Goal: Task Accomplishment & Management: Manage account settings

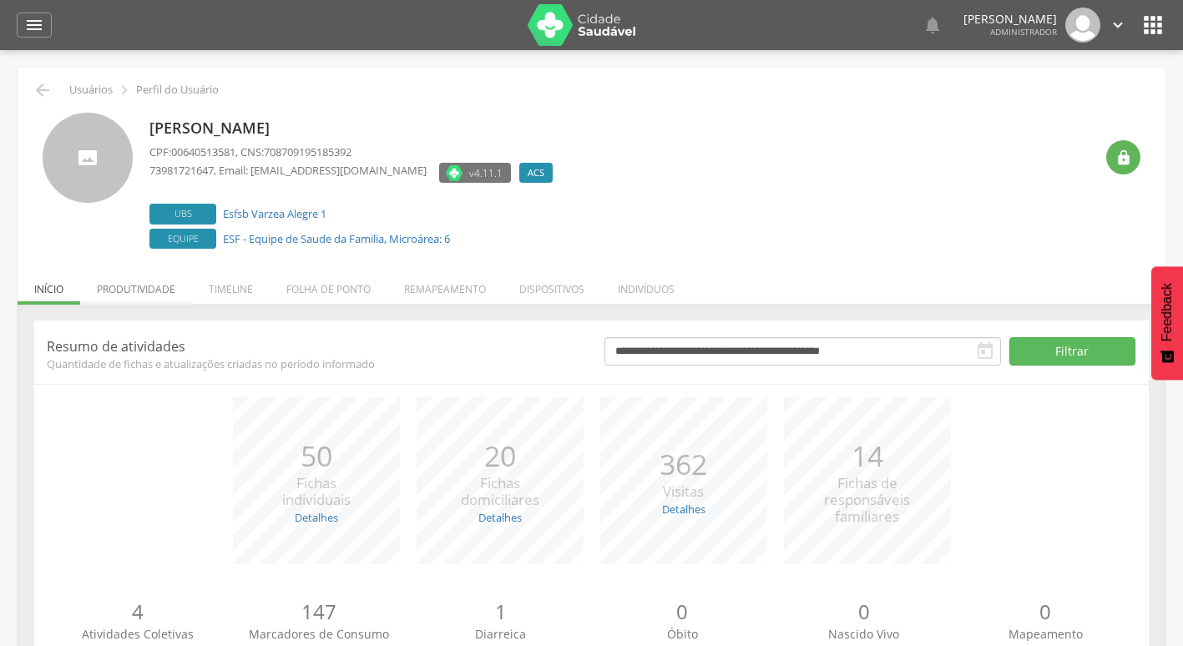
click at [119, 290] on li "Produtividade" at bounding box center [136, 284] width 112 height 39
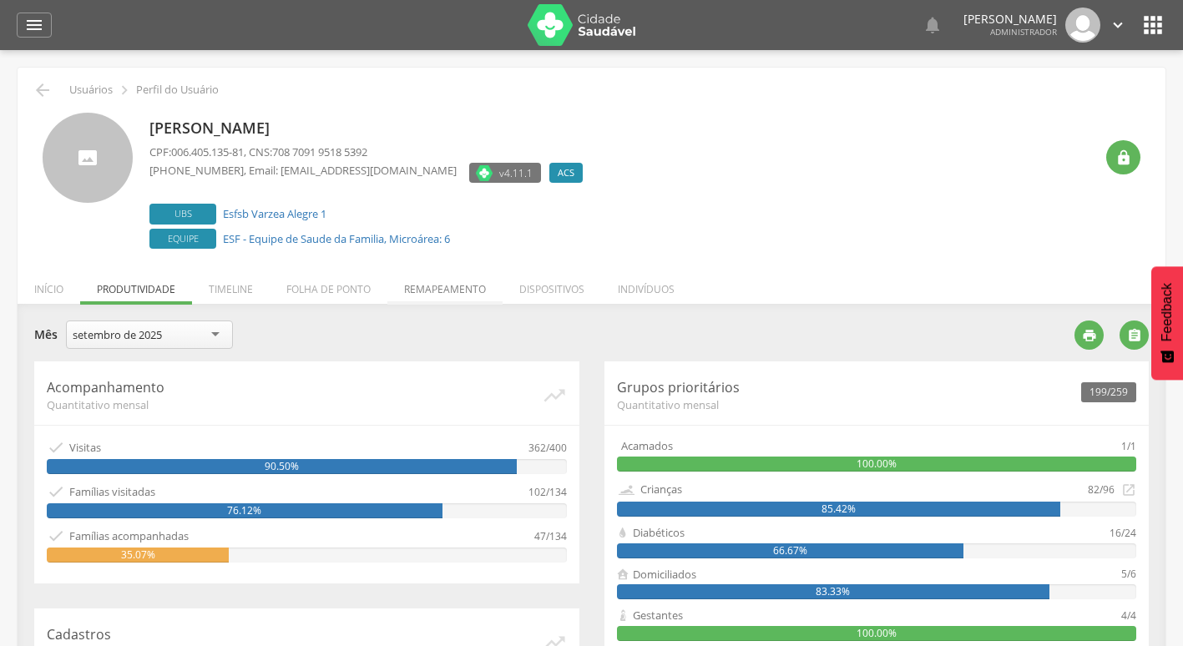
click at [473, 285] on li "Remapeamento" at bounding box center [444, 284] width 115 height 39
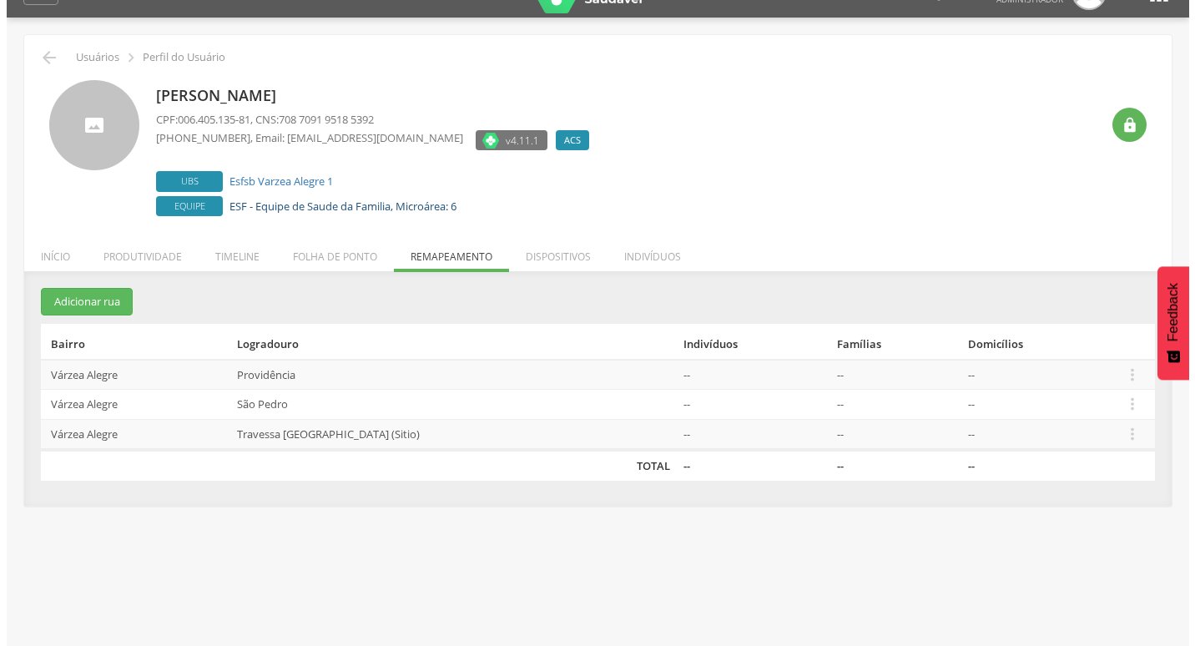
scroll to position [50, 0]
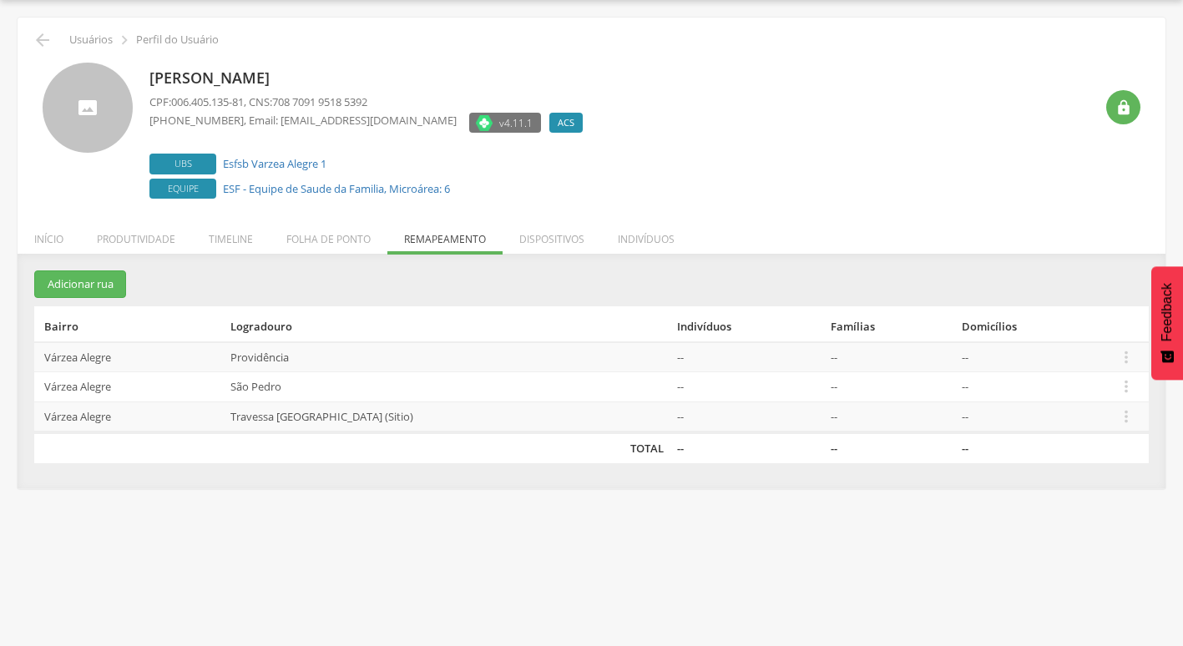
click at [331, 382] on td "São Pedro" at bounding box center [447, 387] width 446 height 30
click at [1117, 390] on icon "" at bounding box center [1126, 386] width 18 height 18
click at [1104, 316] on link "Desalocar famílias" at bounding box center [1068, 321] width 132 height 21
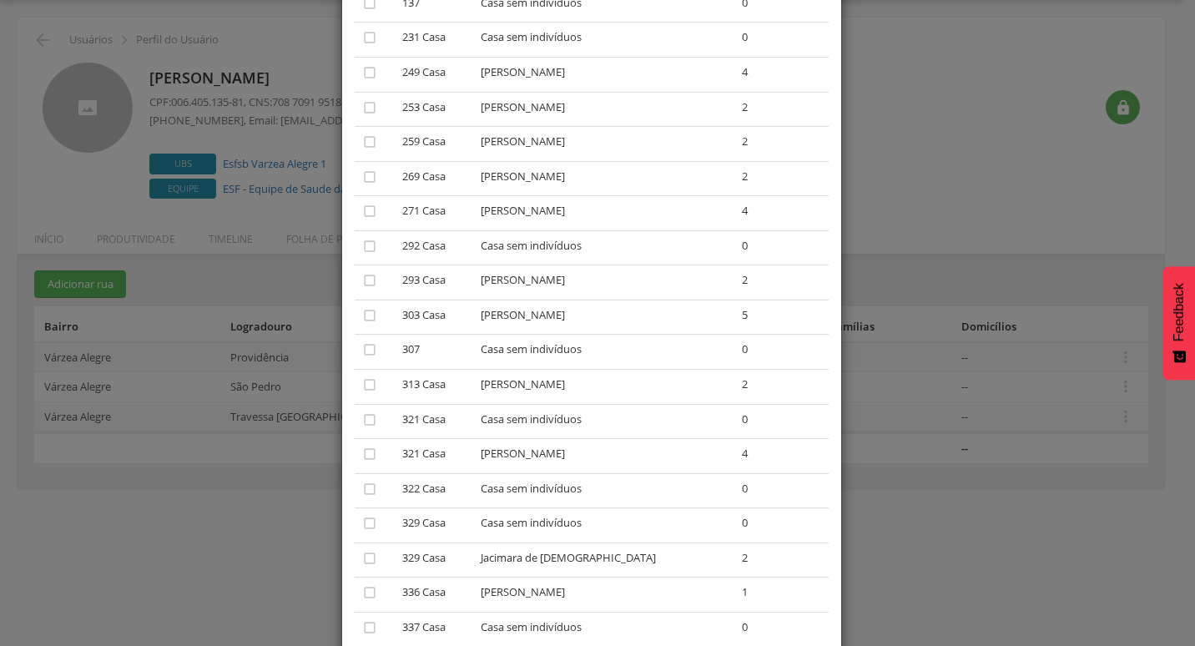
scroll to position [250, 0]
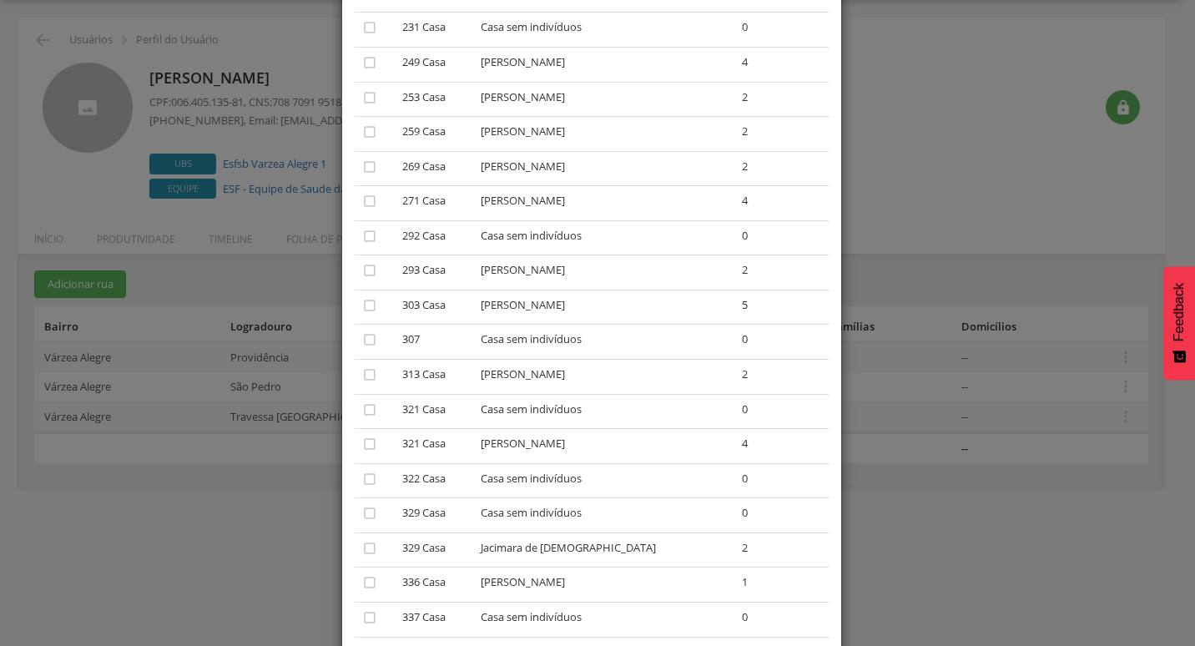
click at [987, 212] on div "× Desalocar Famílias A lista abaixo apresenta as casas da São Pedro que estão a…" at bounding box center [597, 323] width 1195 height 646
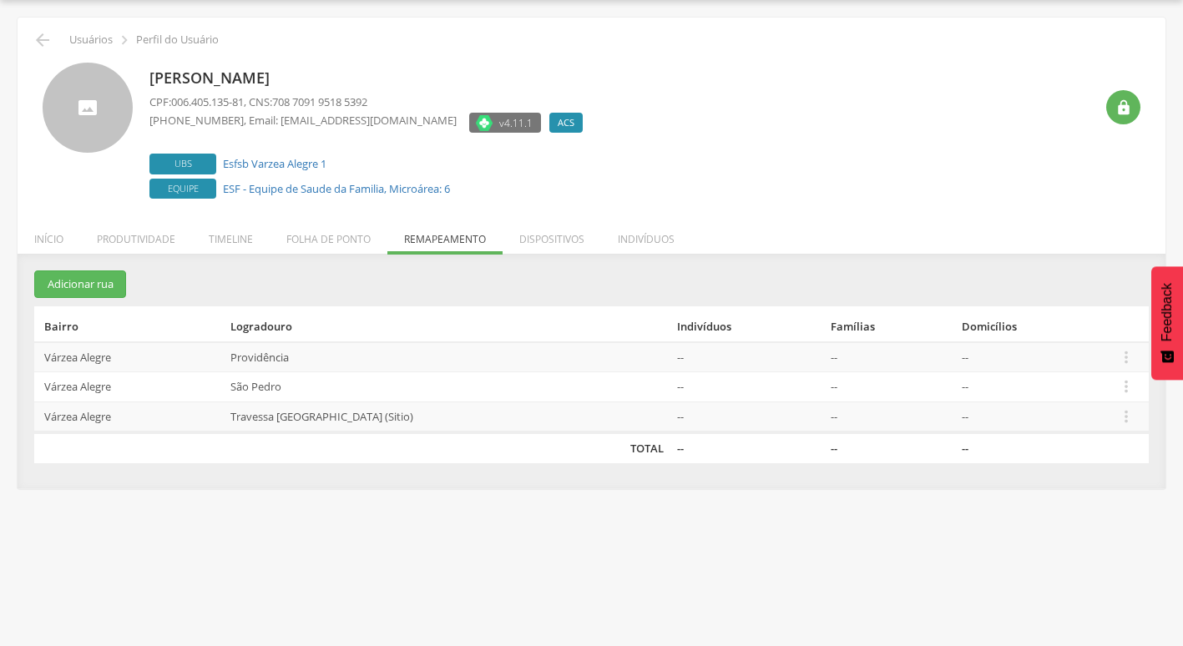
click at [448, 420] on td "Travessa São Pedro (Sitio)" at bounding box center [447, 416] width 446 height 31
click at [1128, 418] on icon "" at bounding box center [1126, 416] width 18 height 18
click at [1071, 341] on link "Desalocar famílias" at bounding box center [1068, 351] width 132 height 21
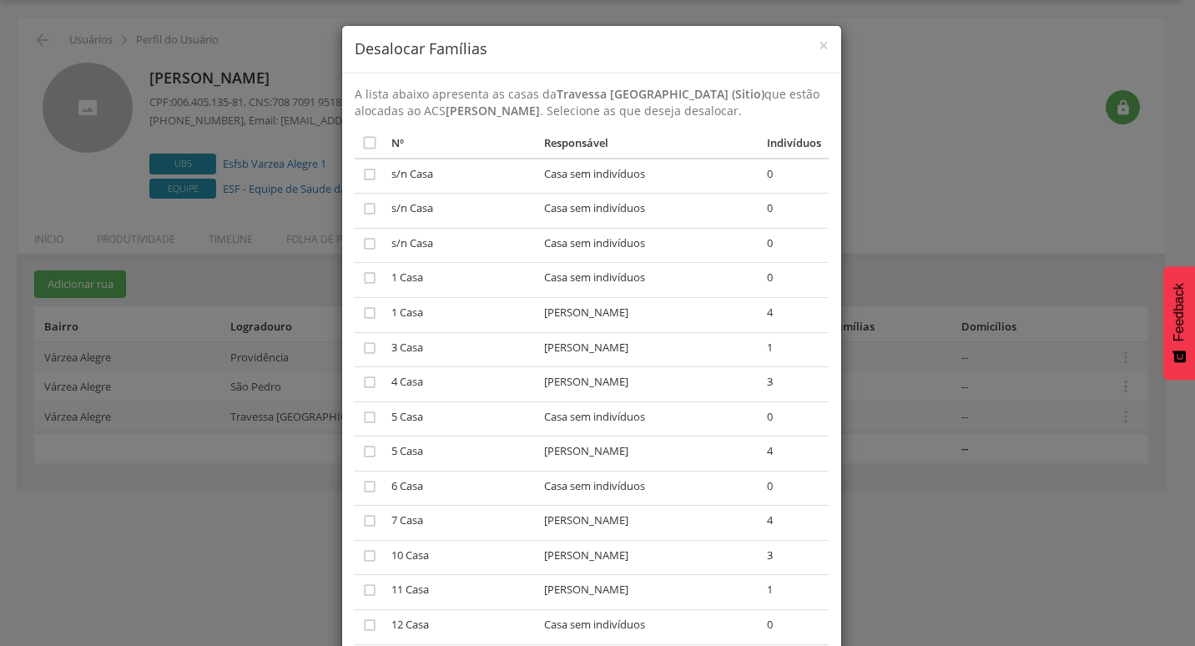
scroll to position [2209, 0]
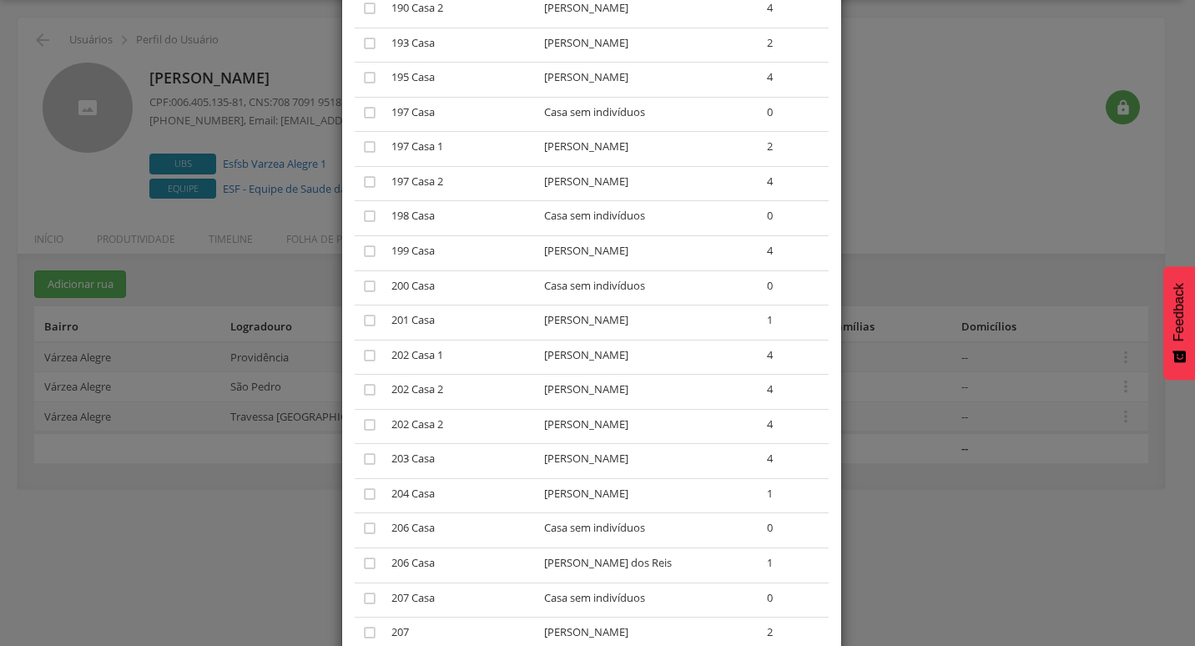
click at [664, 341] on td "Helena Alves dos Santos" at bounding box center [649, 357] width 223 height 35
click at [657, 409] on td "Pablo dos Santos Chave" at bounding box center [649, 426] width 223 height 35
click at [654, 409] on td "Pablo dos Santos Chave" at bounding box center [649, 426] width 223 height 35
click at [649, 409] on td "Pablo dos Santos Chave" at bounding box center [649, 426] width 223 height 35
drag, startPoint x: 649, startPoint y: 401, endPoint x: 649, endPoint y: 384, distance: 16.7
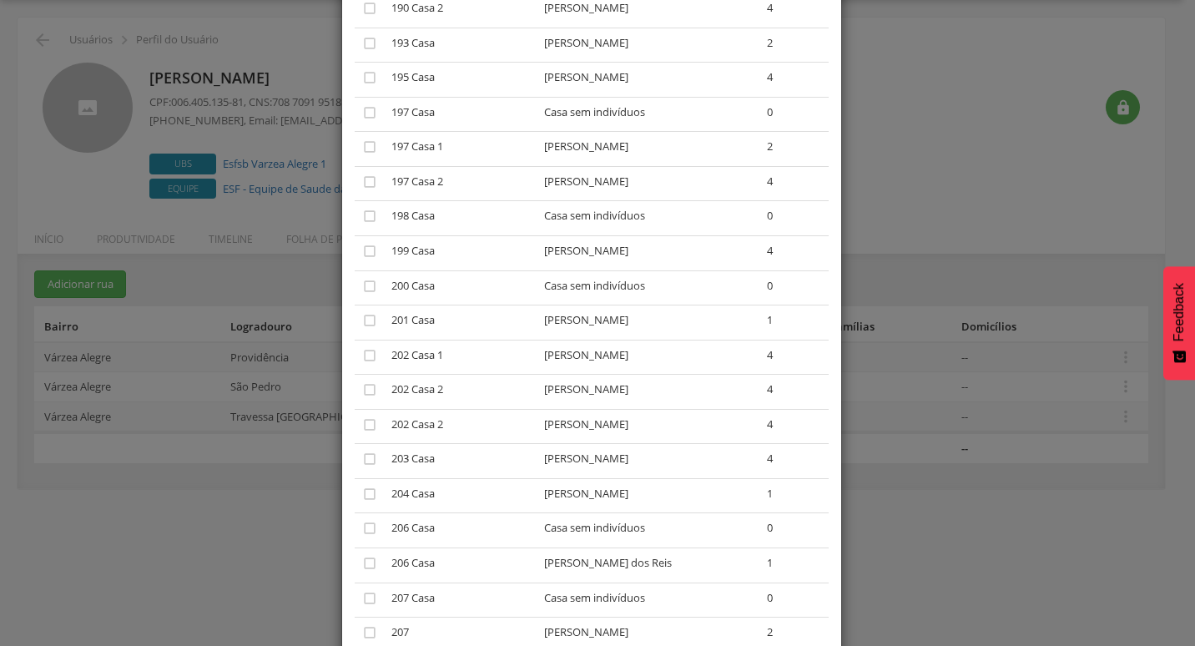
click at [651, 375] on td "Pablo dos Santos Chave" at bounding box center [649, 392] width 223 height 35
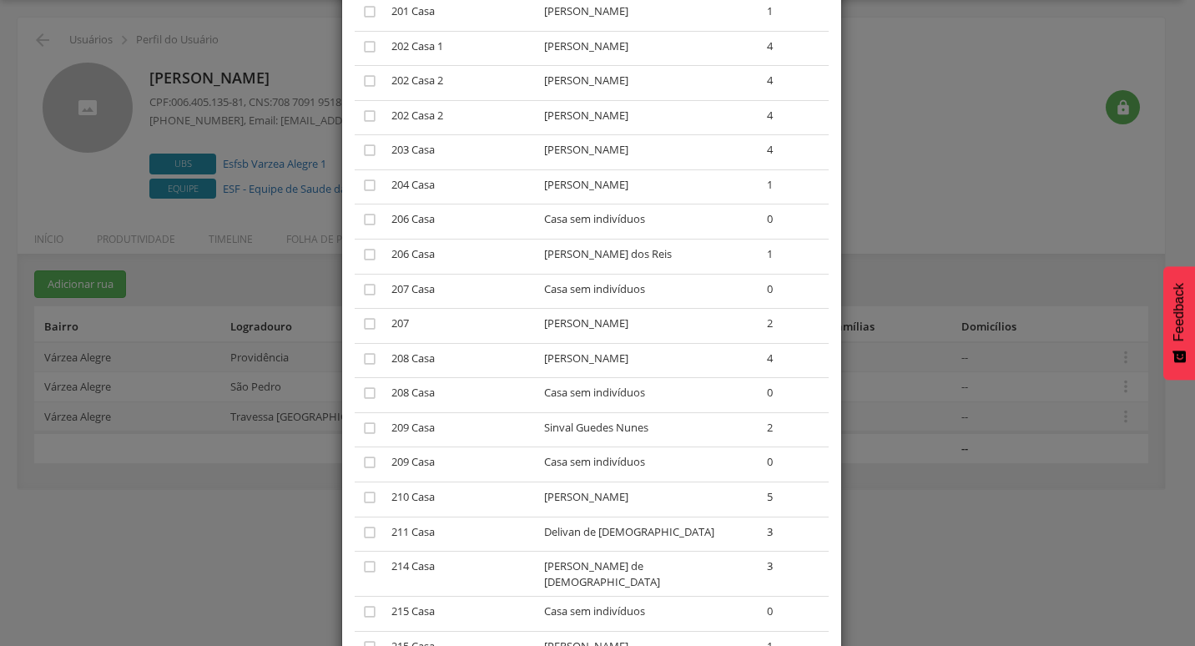
scroll to position [2293, 0]
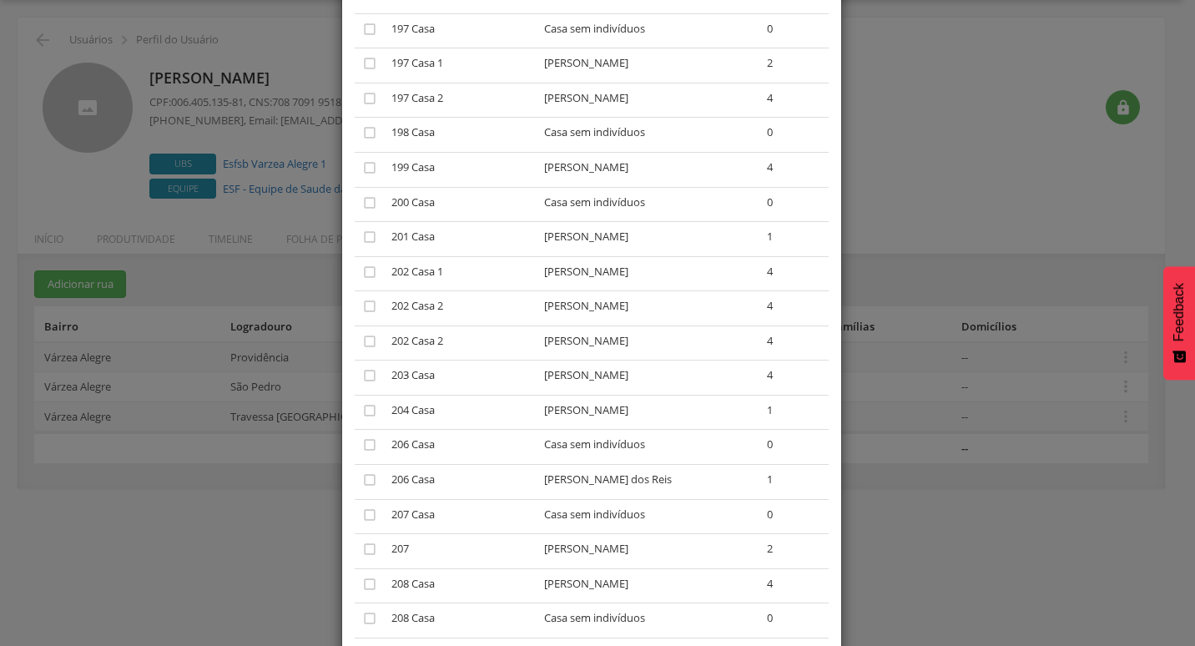
click at [683, 291] on td "Pablo dos Santos Chave" at bounding box center [649, 308] width 223 height 35
click at [362, 298] on icon "" at bounding box center [369, 306] width 17 height 17
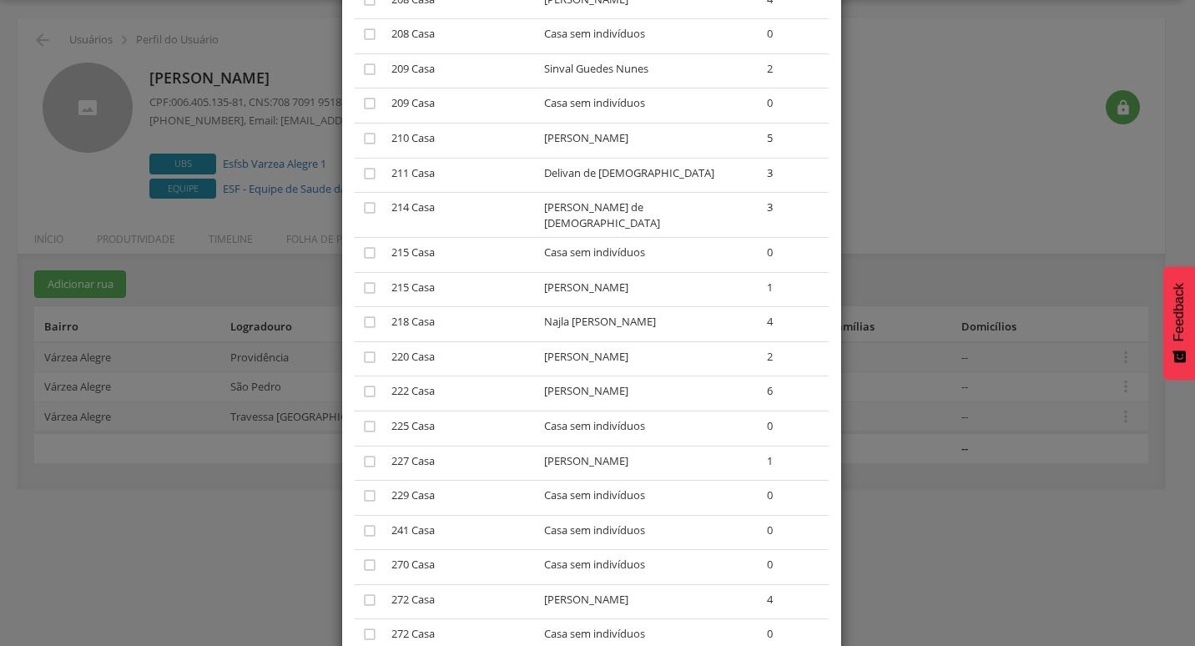
scroll to position [3022, 0]
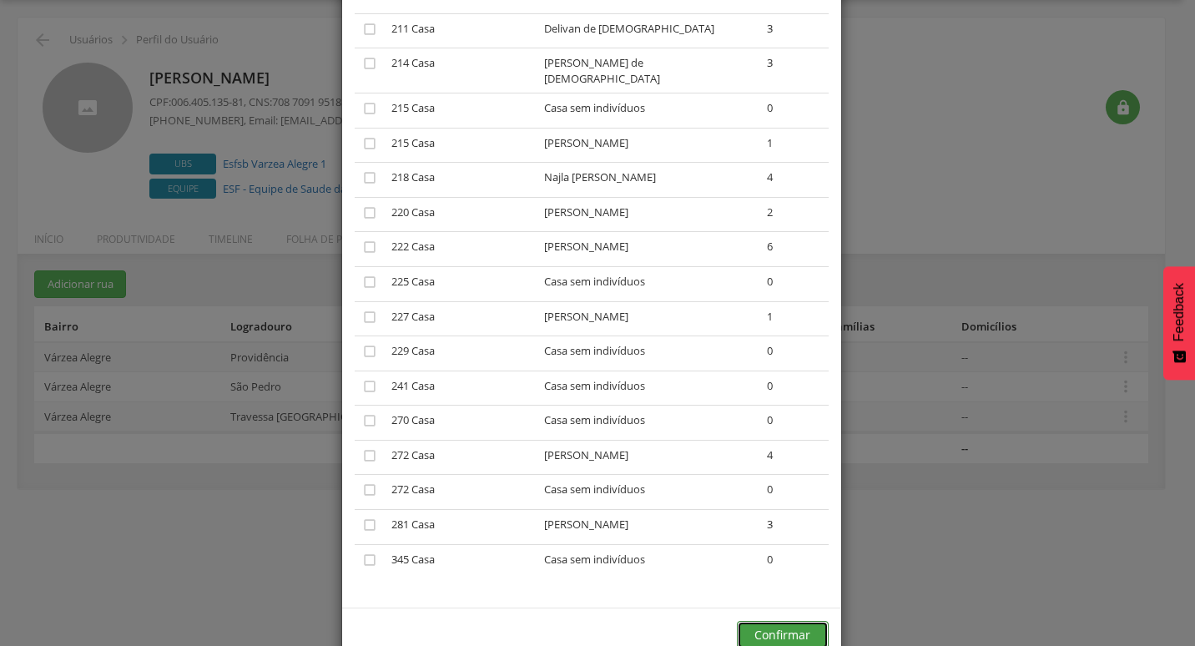
click at [792, 621] on button "Confirmar" at bounding box center [783, 635] width 92 height 28
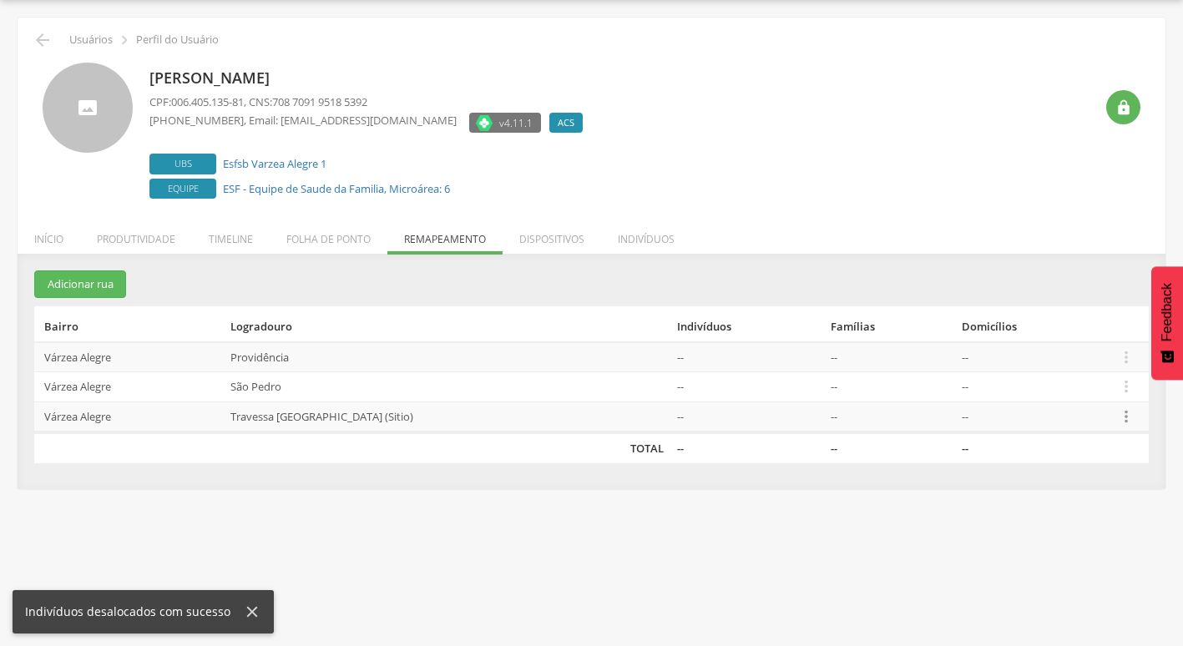
click at [1118, 418] on icon "" at bounding box center [1126, 416] width 18 height 18
click at [1058, 348] on link "Desalocar famílias" at bounding box center [1068, 351] width 132 height 21
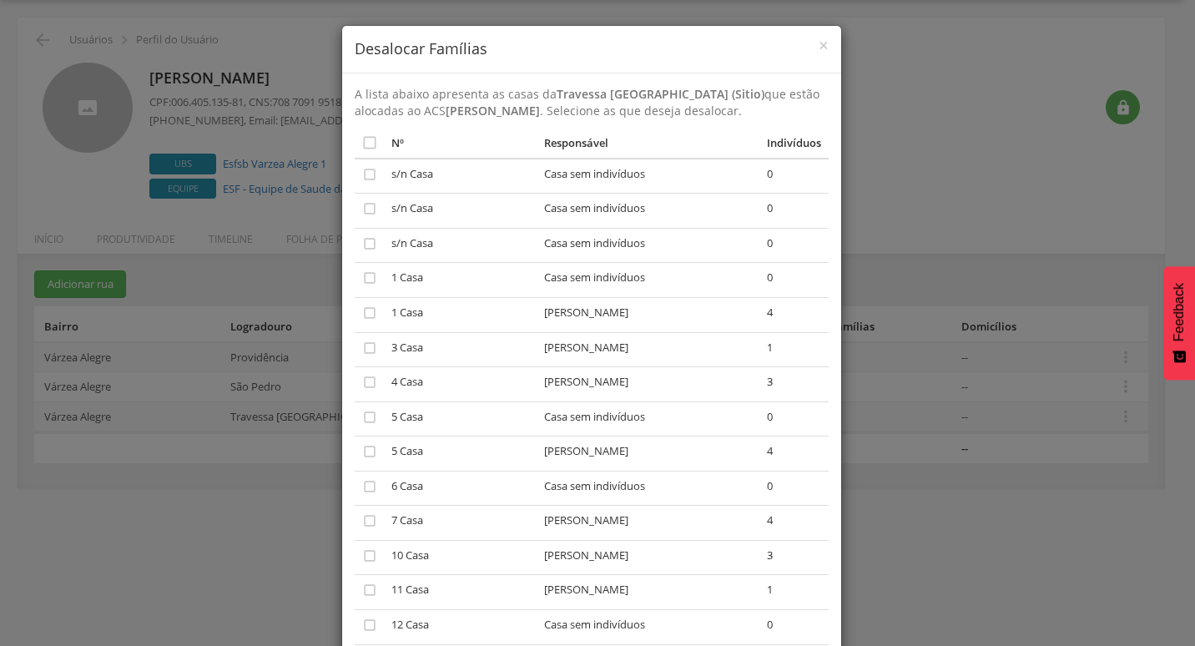
scroll to position [2209, 0]
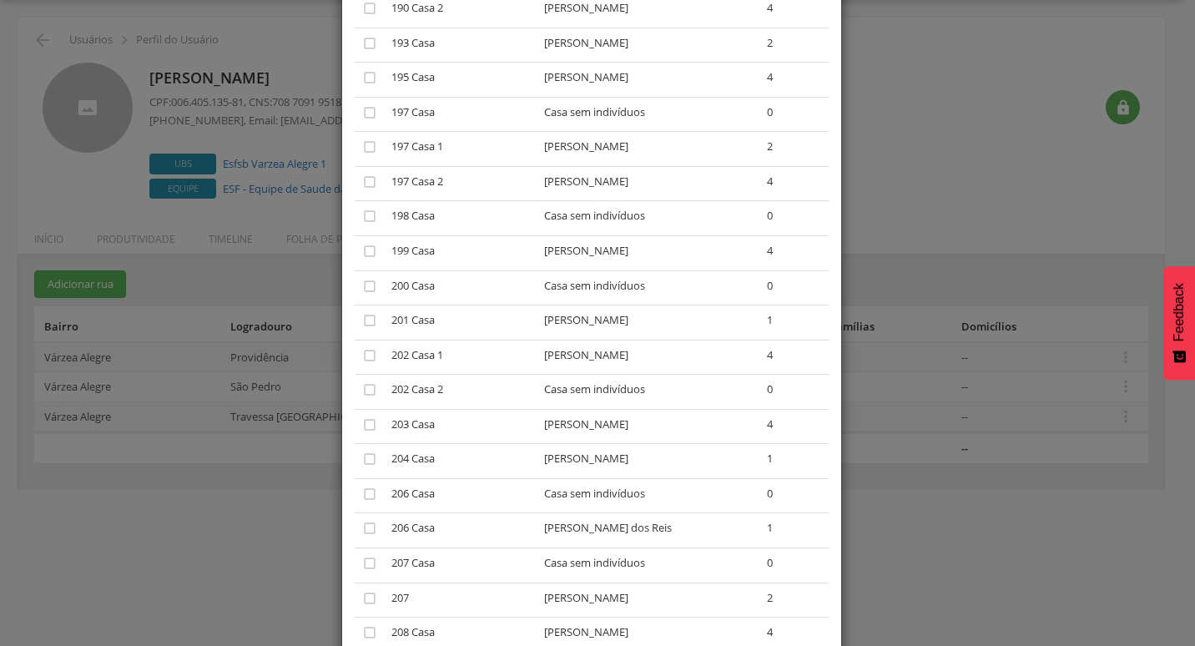
click at [597, 375] on td "Casa sem indivíduos" at bounding box center [649, 392] width 223 height 35
drag, startPoint x: 673, startPoint y: 357, endPoint x: 625, endPoint y: 357, distance: 47.6
click at [625, 375] on td "Casa sem indivíduos" at bounding box center [649, 392] width 223 height 35
drag, startPoint x: 625, startPoint y: 357, endPoint x: 516, endPoint y: 383, distance: 112.4
click at [516, 409] on td "203 Casa" at bounding box center [462, 426] width 154 height 35
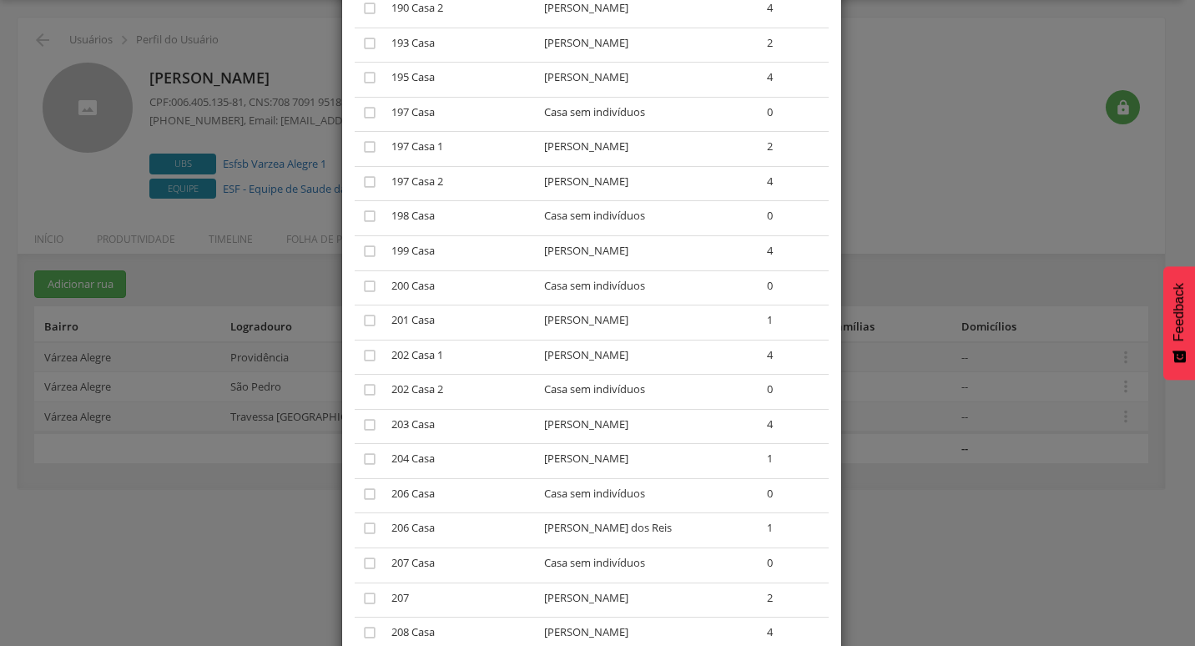
click at [875, 348] on div "× Desalocar Famílias A lista abaixo apresenta as casas da Travessa São Pedro (S…" at bounding box center [597, 323] width 1195 height 646
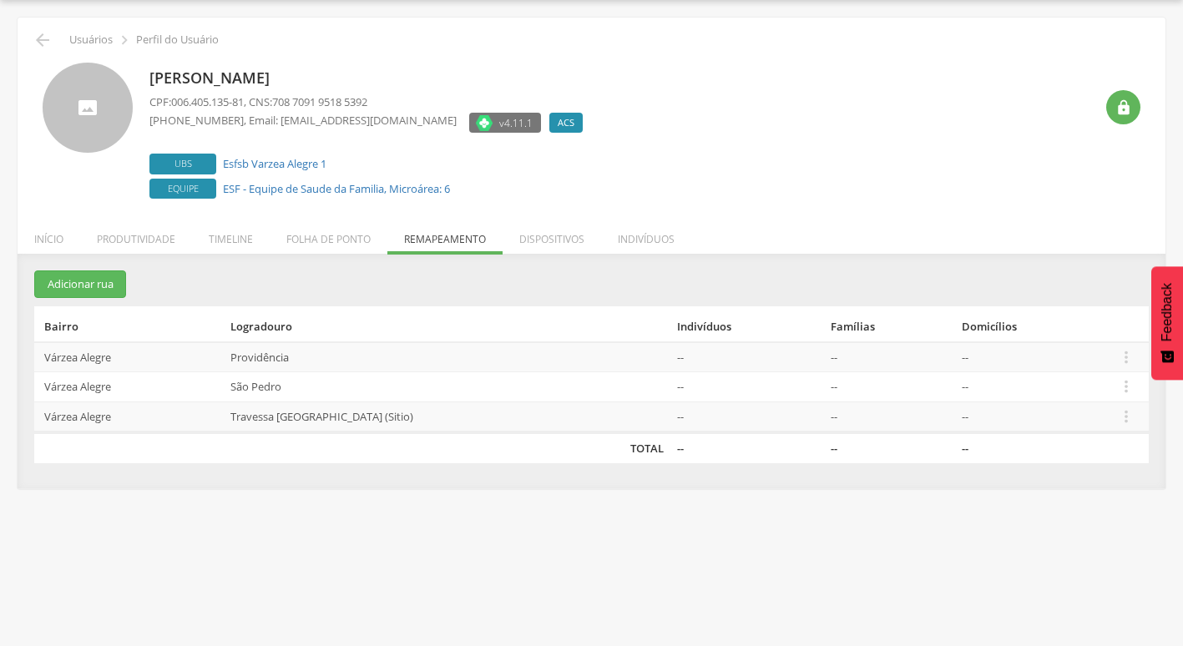
click at [1112, 419] on td " Editar Alocar famílias Desalocar famílias Desvincular ACS" at bounding box center [1129, 416] width 38 height 31
click at [1118, 419] on icon "" at bounding box center [1126, 416] width 18 height 18
click at [1084, 325] on link "Alocar famílias" at bounding box center [1068, 330] width 132 height 21
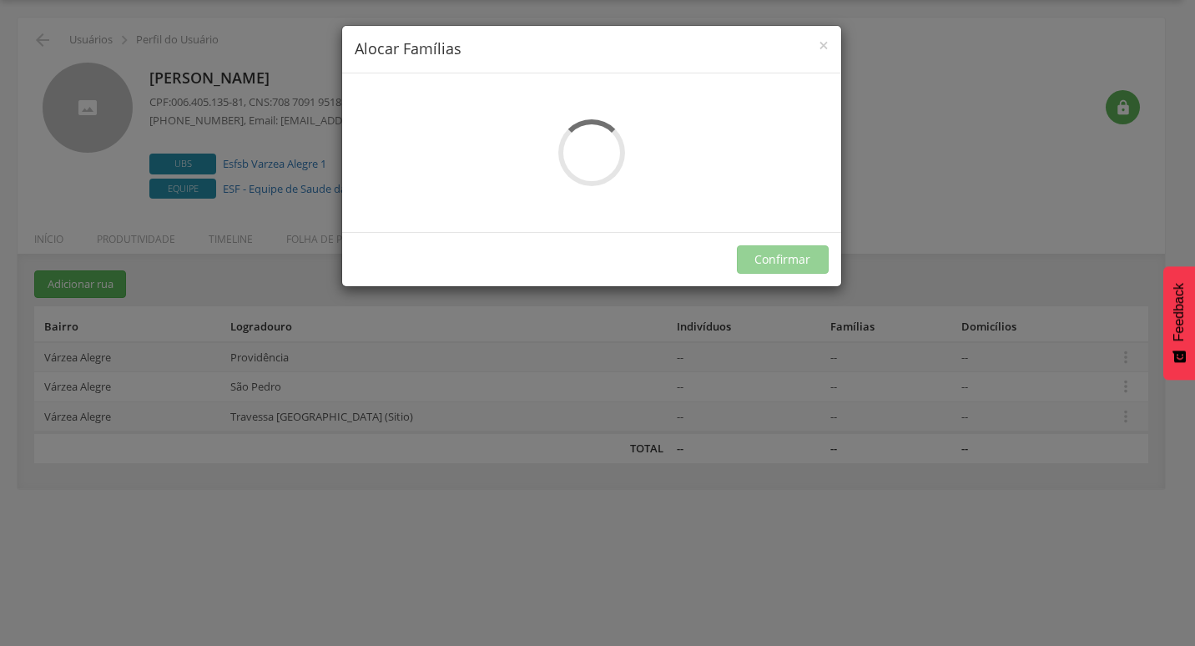
scroll to position [0, 0]
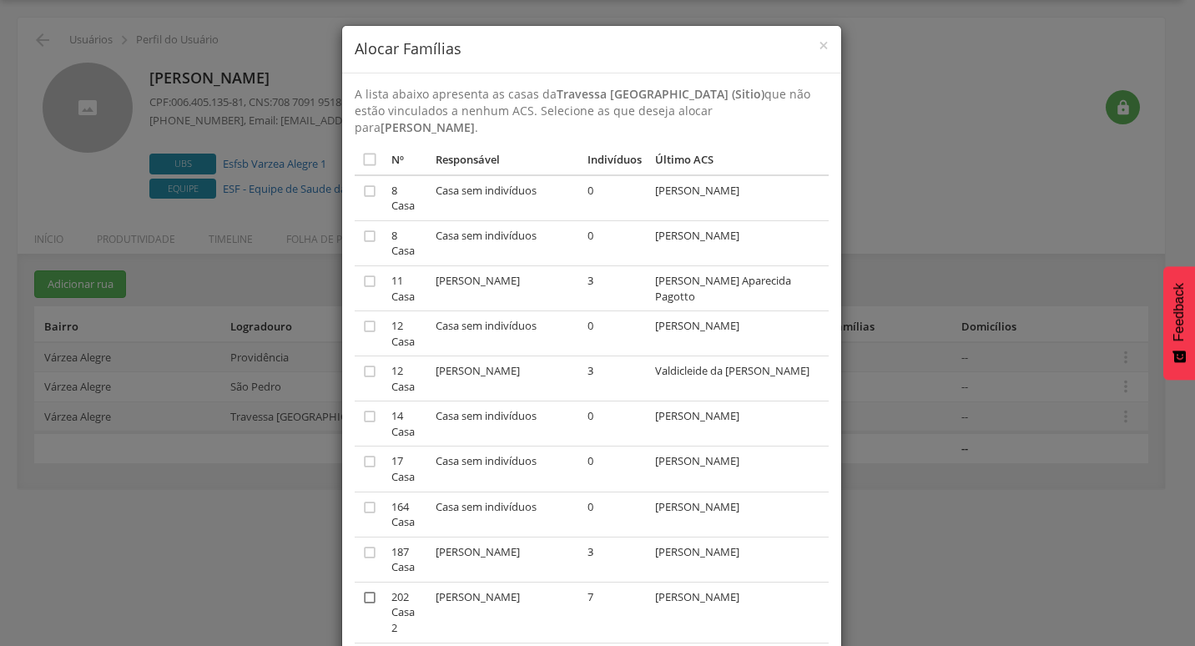
click at [366, 589] on icon "" at bounding box center [369, 597] width 17 height 17
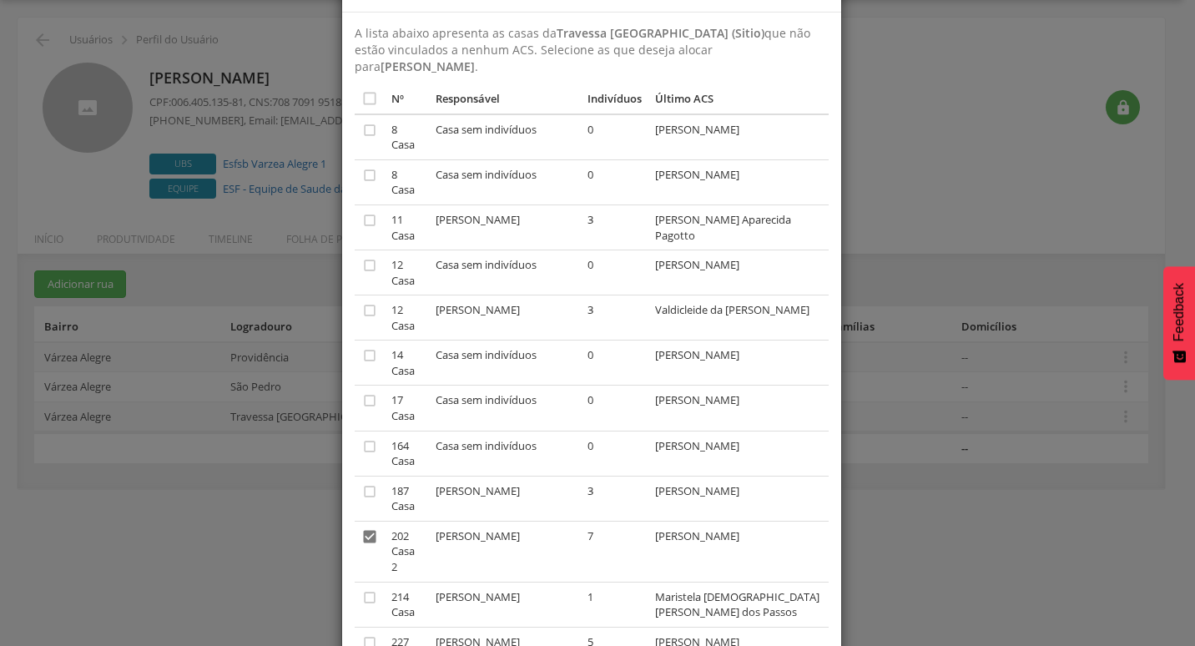
scroll to position [167, 0]
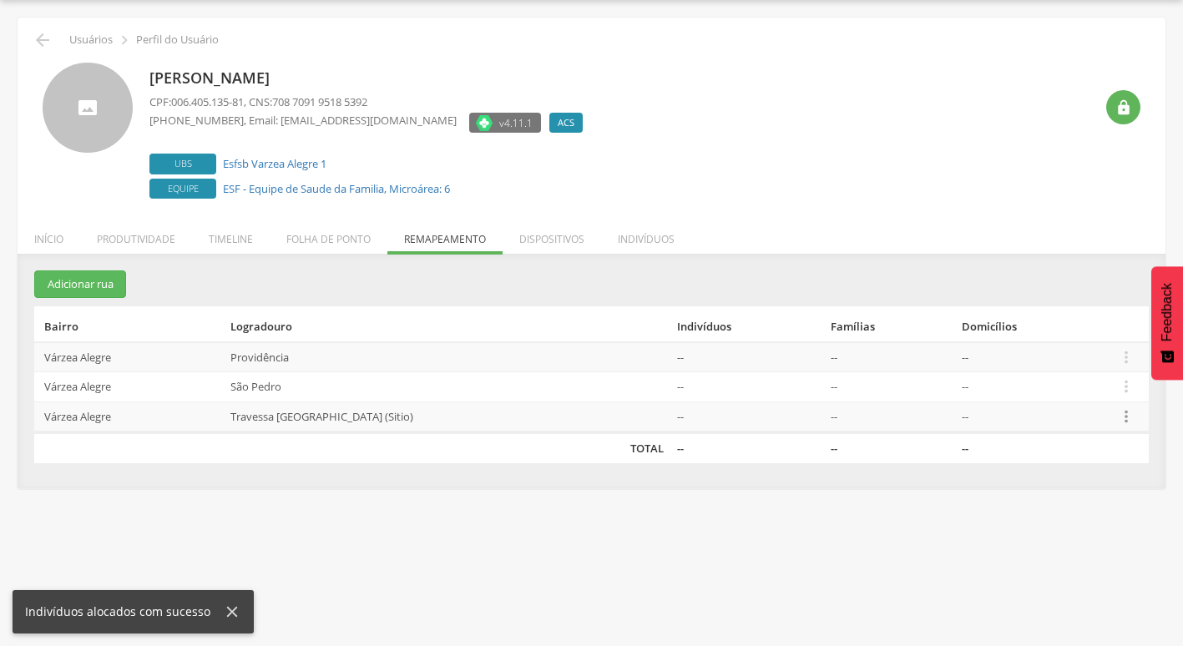
click at [1118, 417] on icon "" at bounding box center [1126, 416] width 18 height 18
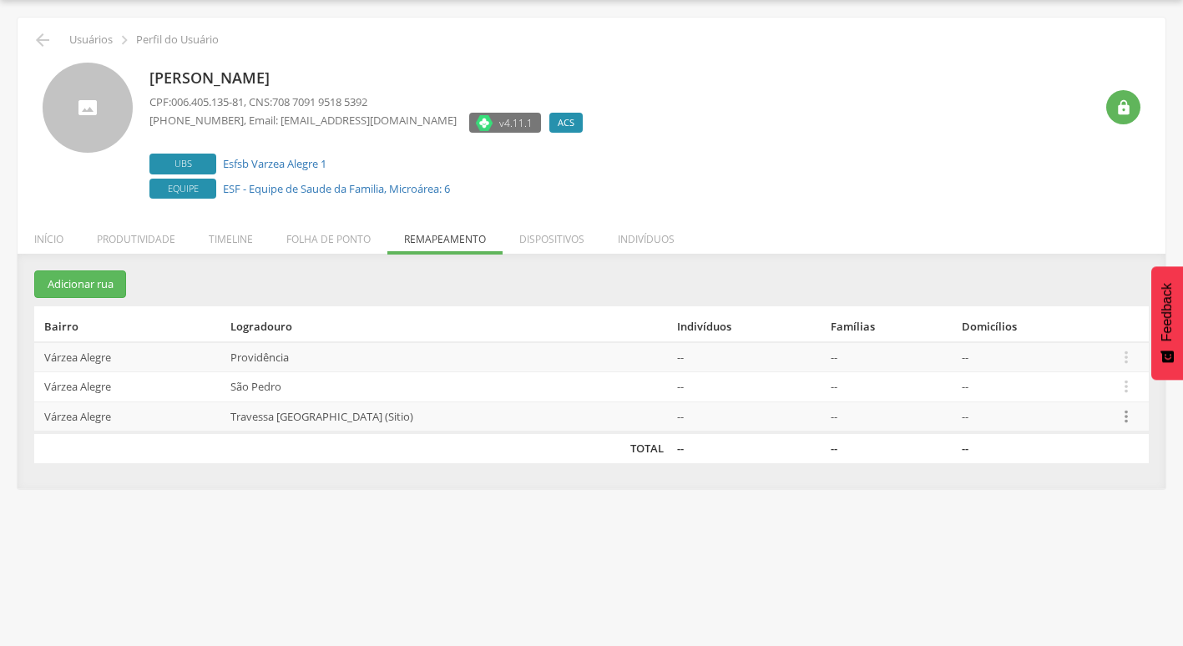
click at [1118, 418] on icon "" at bounding box center [1126, 416] width 18 height 18
click at [1070, 354] on link "Desalocar famílias" at bounding box center [1068, 351] width 132 height 21
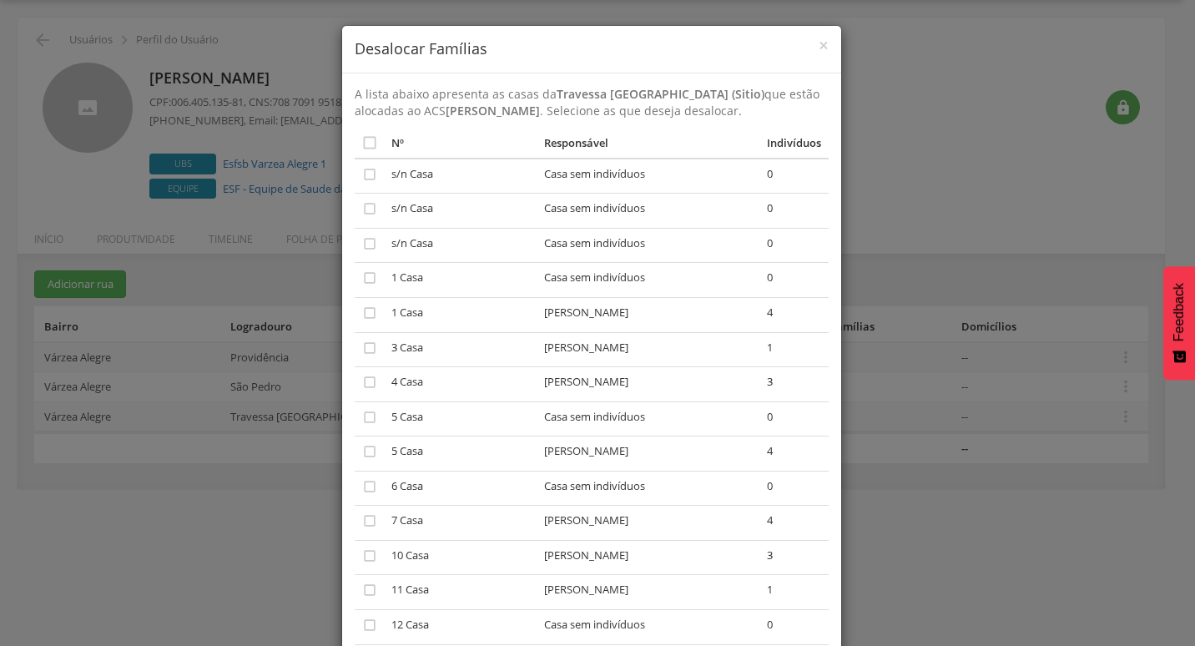
scroll to position [2209, 0]
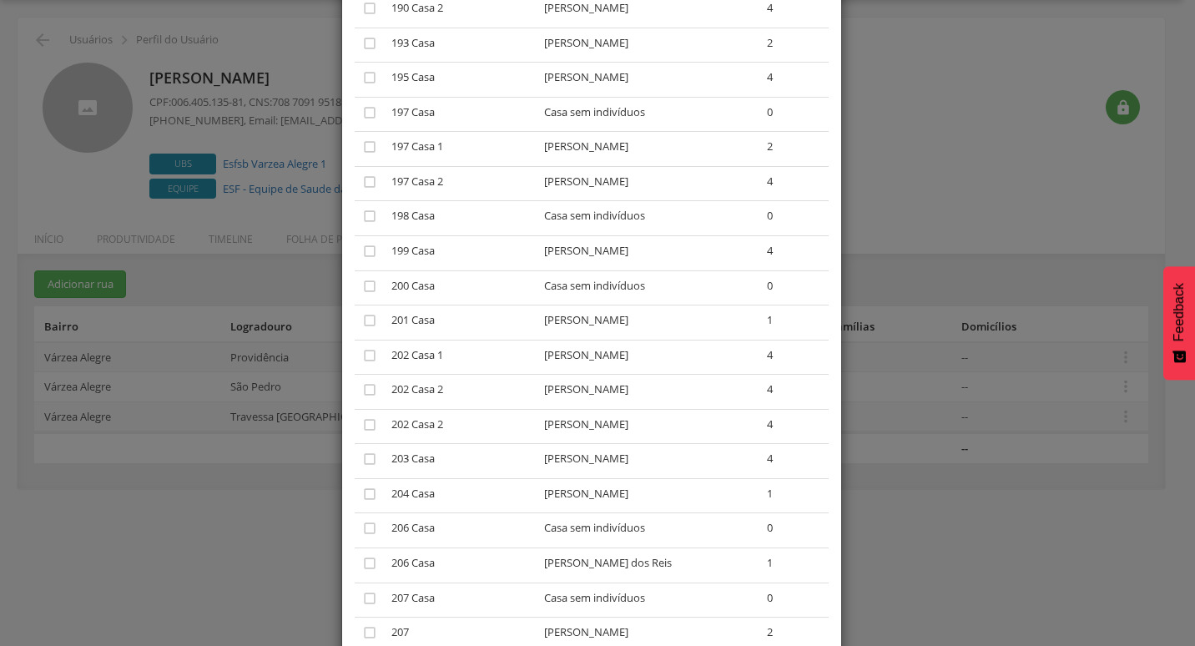
click at [687, 409] on td "Pablo dos Santos Chave" at bounding box center [649, 426] width 223 height 35
drag, startPoint x: 672, startPoint y: 351, endPoint x: 656, endPoint y: 378, distance: 31.1
click at [671, 375] on td "Pablo dos Santos Chave" at bounding box center [649, 392] width 223 height 35
click at [649, 409] on td "Pablo dos Santos Chave" at bounding box center [649, 426] width 223 height 35
click at [648, 375] on td "Pablo dos Santos Chave" at bounding box center [649, 392] width 223 height 35
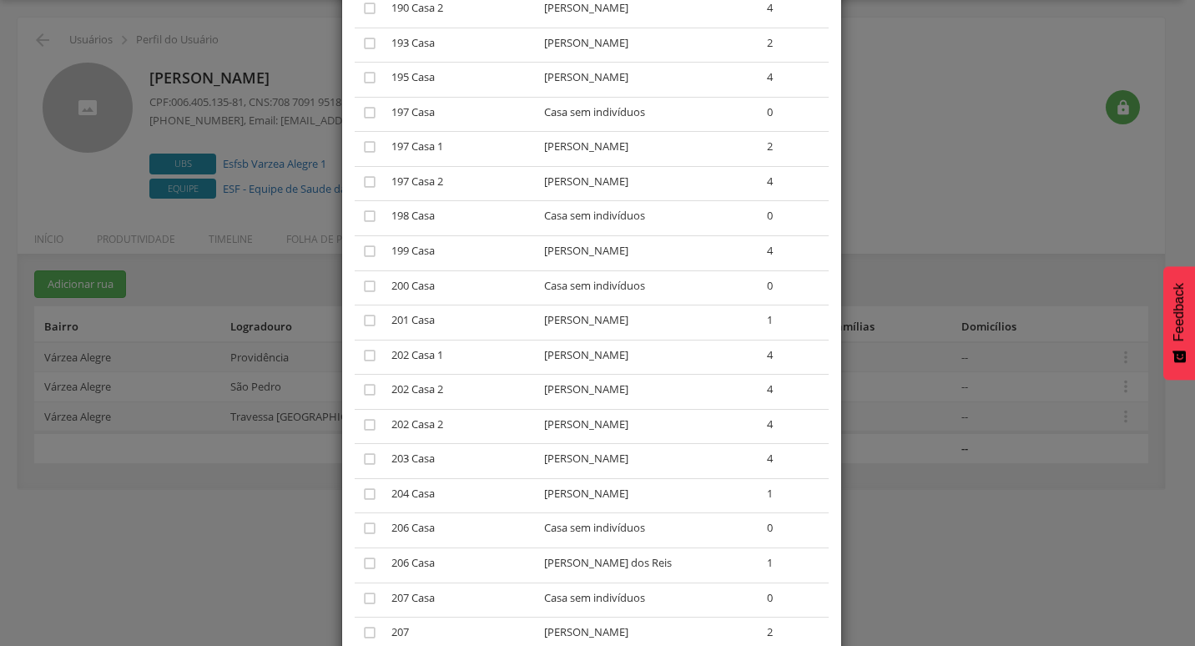
click at [648, 375] on td "Pablo dos Santos Chave" at bounding box center [649, 392] width 223 height 35
click at [361, 417] on icon "" at bounding box center [369, 425] width 17 height 17
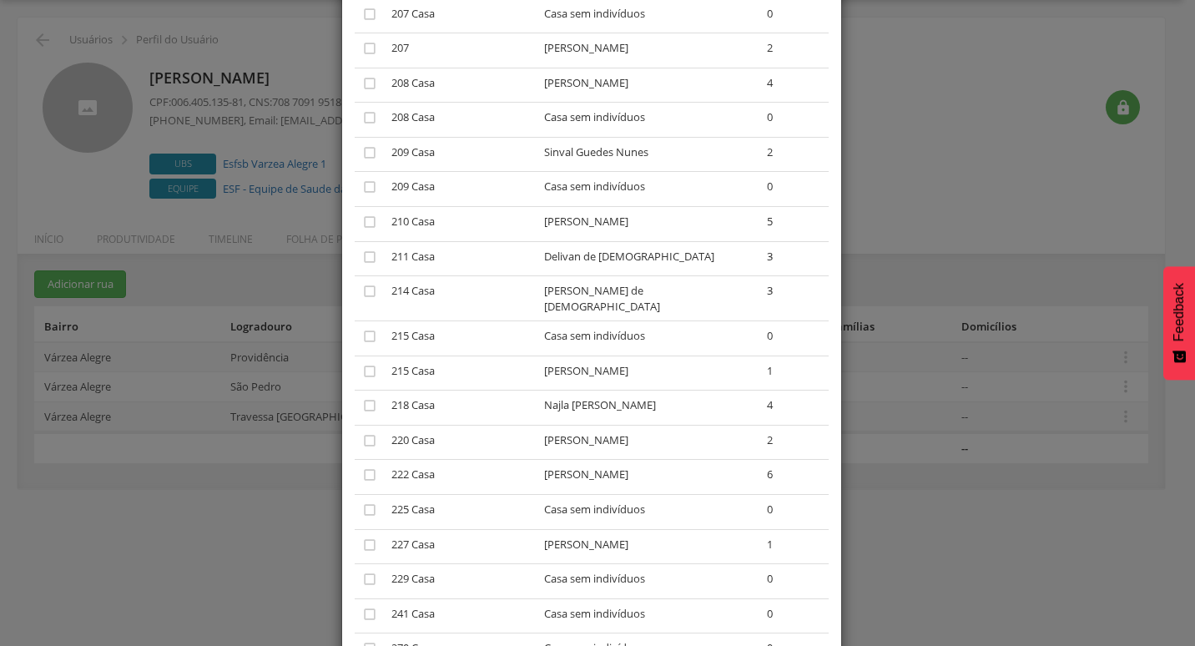
scroll to position [3022, 0]
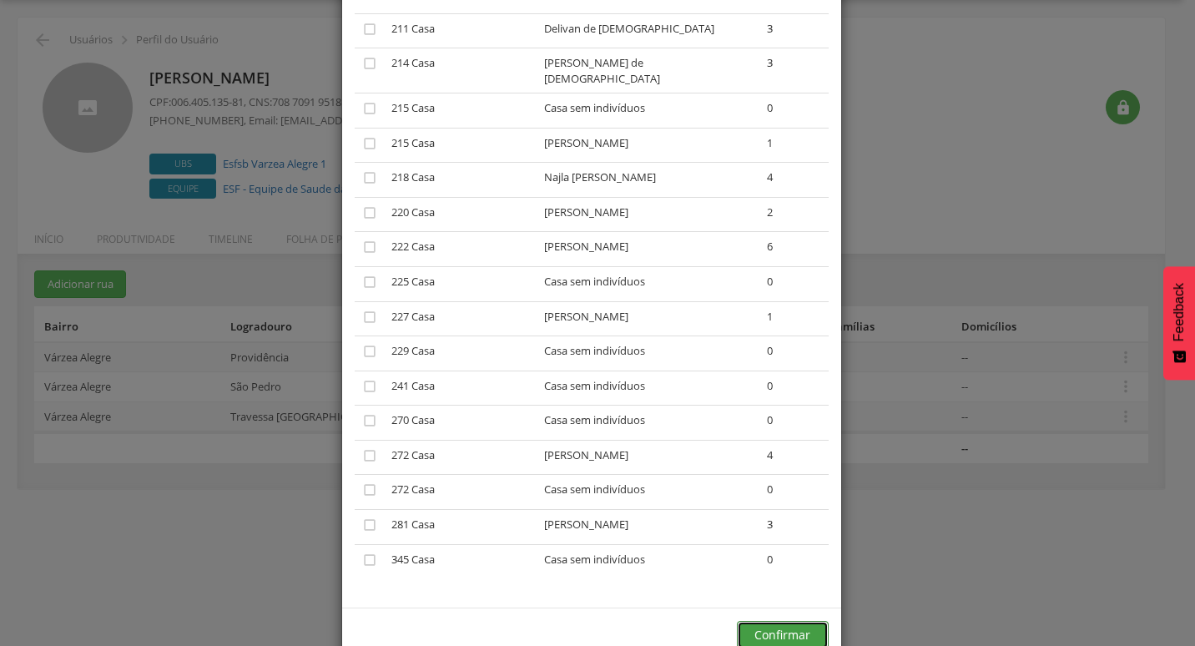
click at [756, 621] on button "Confirmar" at bounding box center [783, 635] width 92 height 28
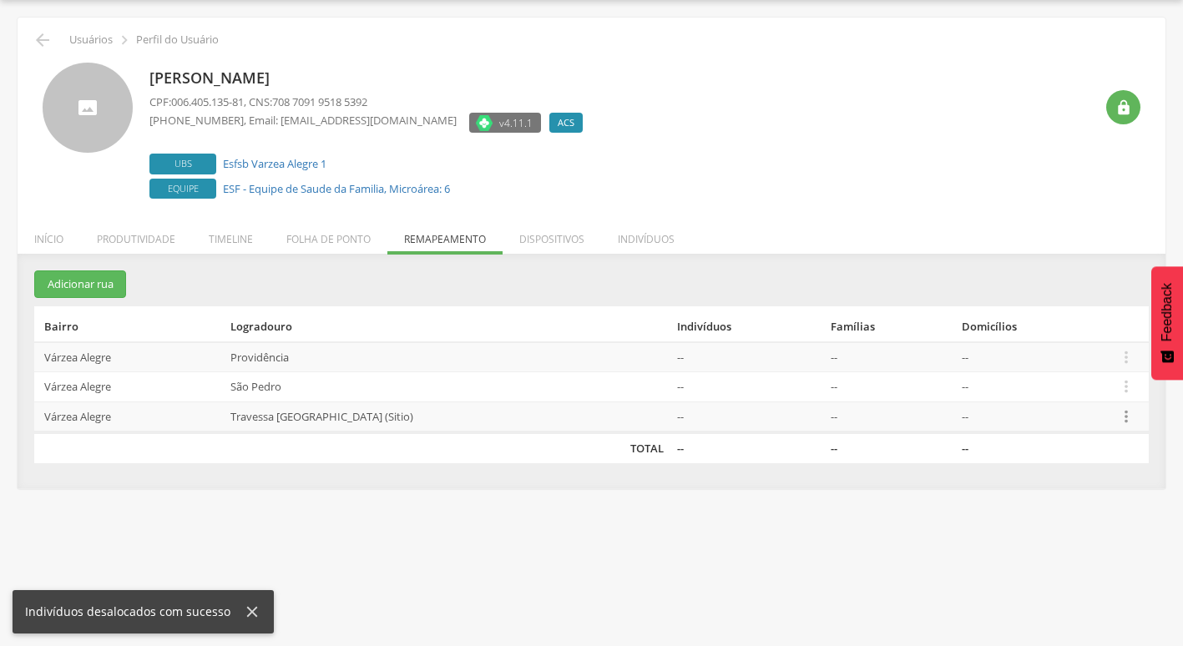
click at [1123, 408] on icon "" at bounding box center [1126, 416] width 18 height 18
click at [1057, 357] on link "Desalocar famílias" at bounding box center [1068, 351] width 132 height 21
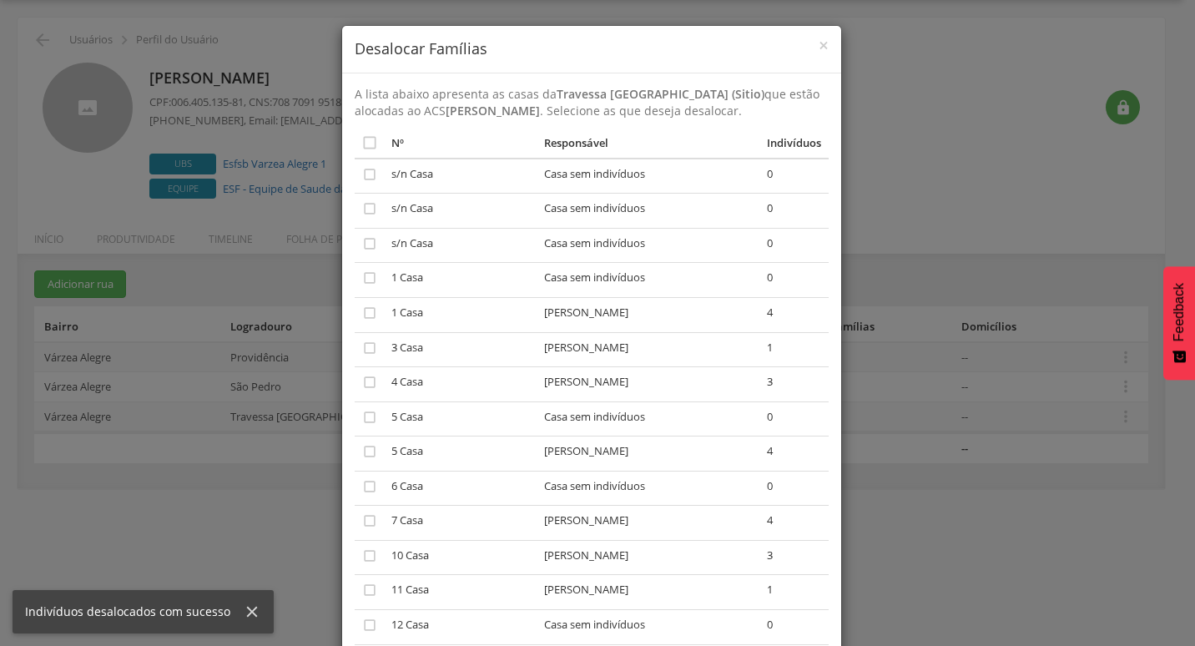
scroll to position [2209, 0]
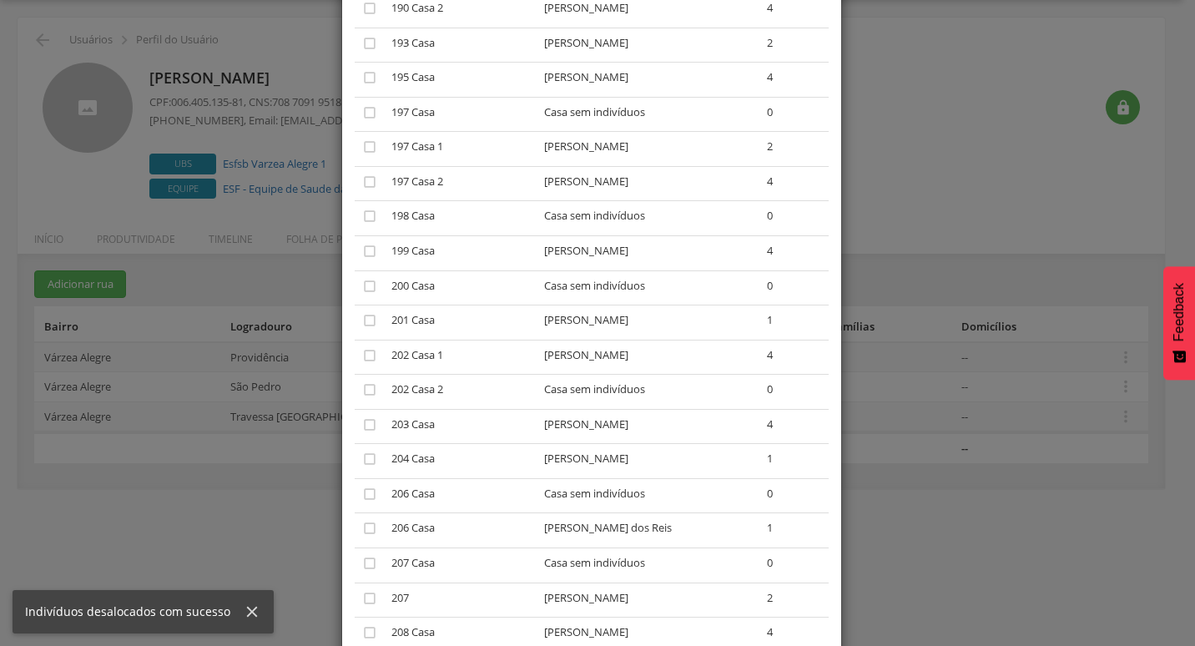
click at [620, 375] on td "Casa sem indivíduos" at bounding box center [649, 392] width 223 height 35
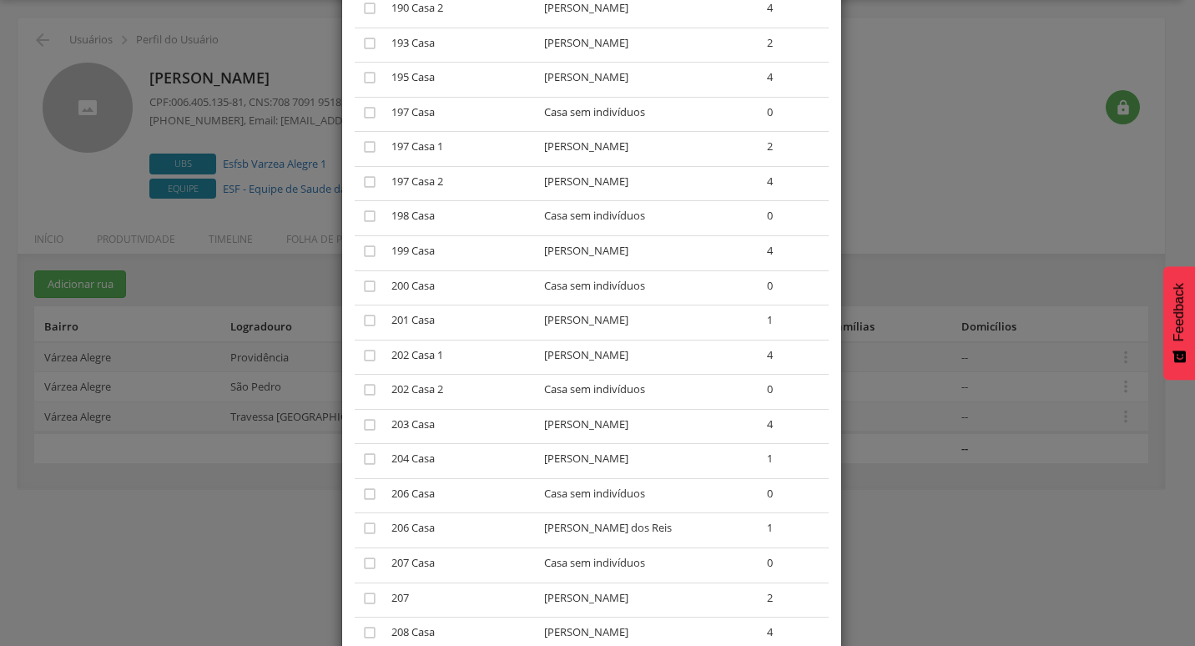
click at [938, 283] on div "× Desalocar Famílias A lista abaixo apresenta as casas da Travessa São Pedro (S…" at bounding box center [597, 323] width 1195 height 646
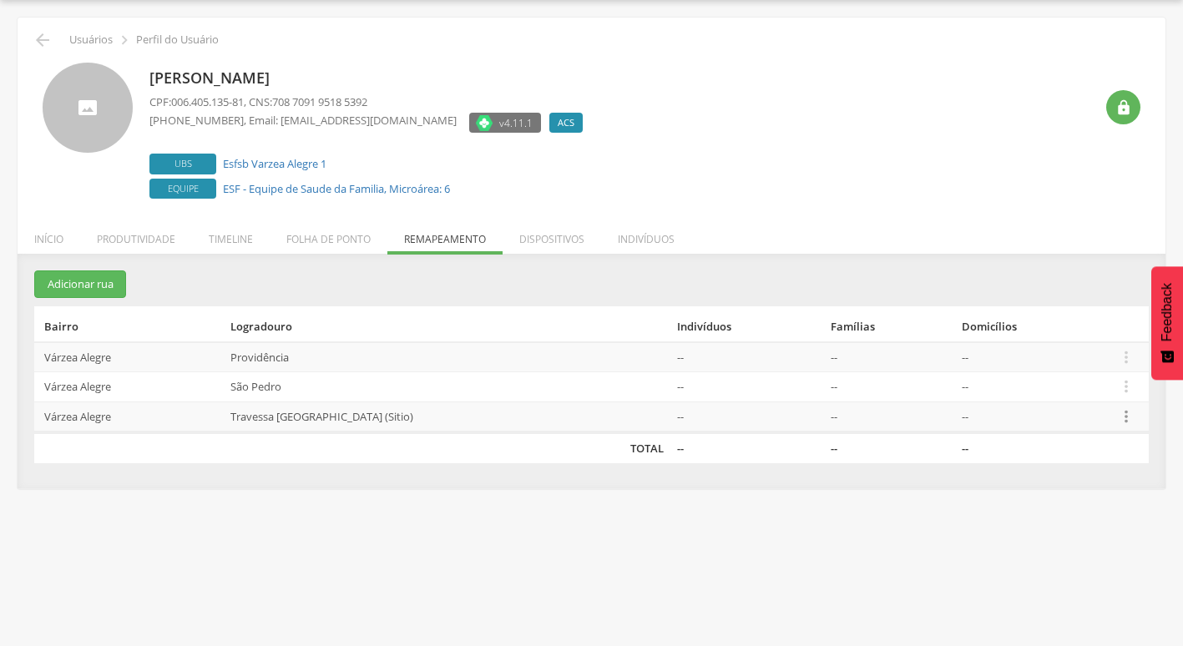
click at [1122, 421] on icon "" at bounding box center [1126, 416] width 18 height 18
click at [1069, 358] on link "Desalocar famílias" at bounding box center [1068, 351] width 132 height 21
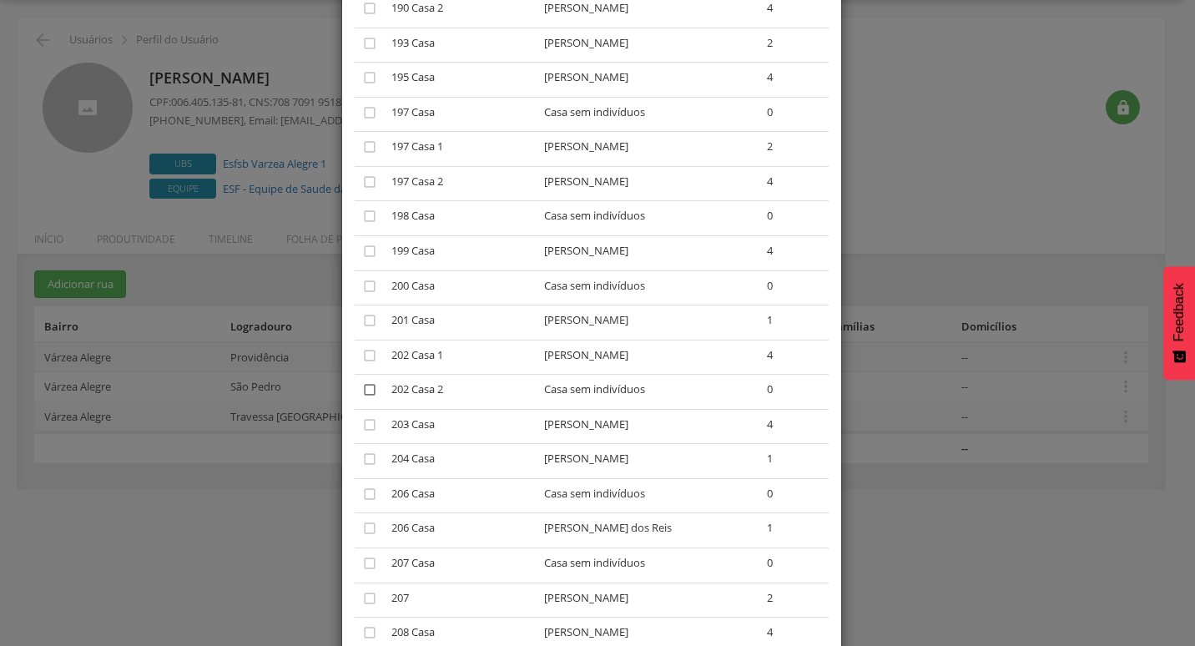
click at [361, 381] on icon "" at bounding box center [369, 389] width 17 height 17
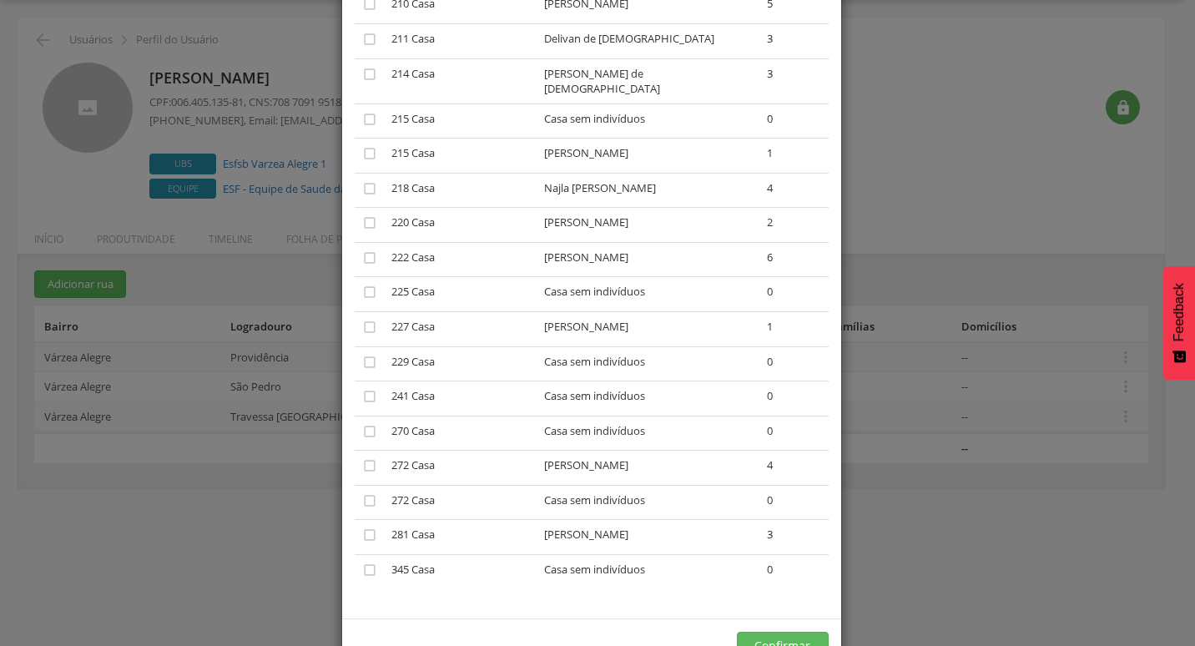
scroll to position [2987, 0]
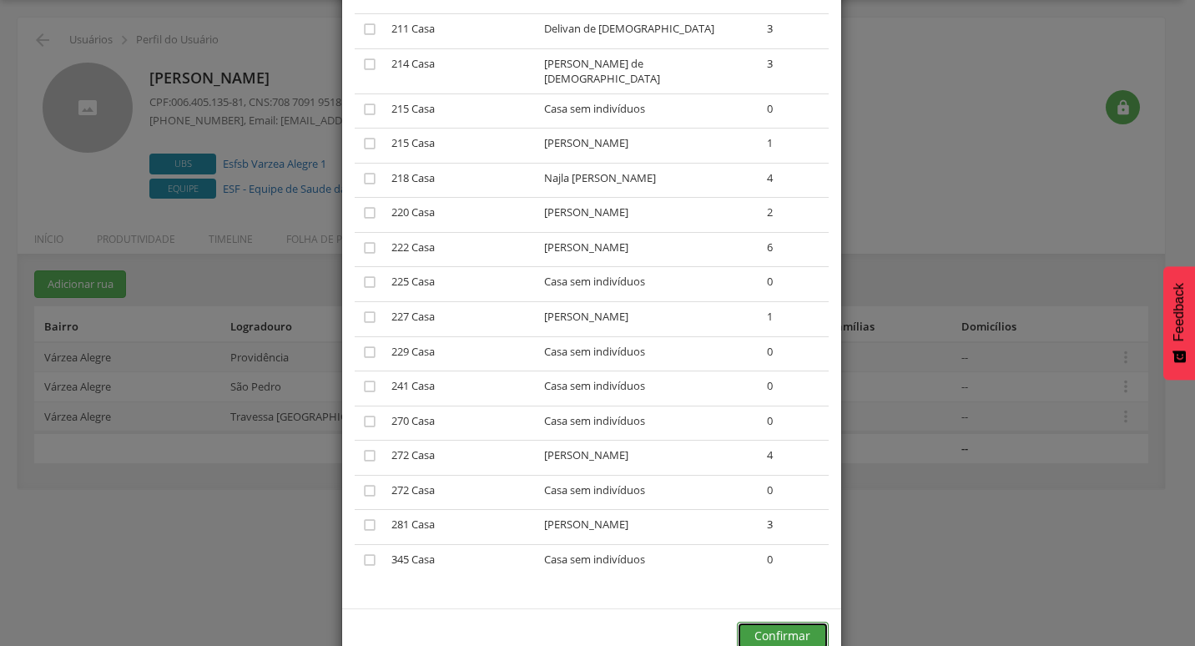
click at [787, 622] on button "Confirmar" at bounding box center [783, 636] width 92 height 28
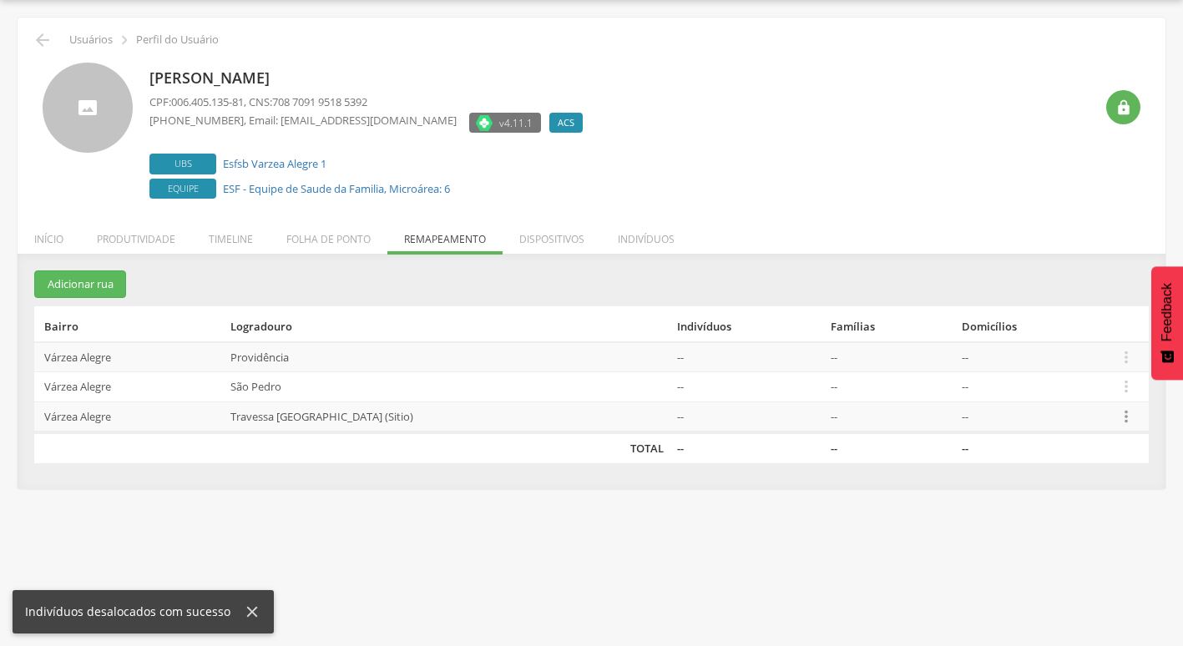
click at [1118, 418] on icon "" at bounding box center [1126, 416] width 18 height 18
click at [1062, 339] on link "Alocar famílias" at bounding box center [1068, 330] width 132 height 21
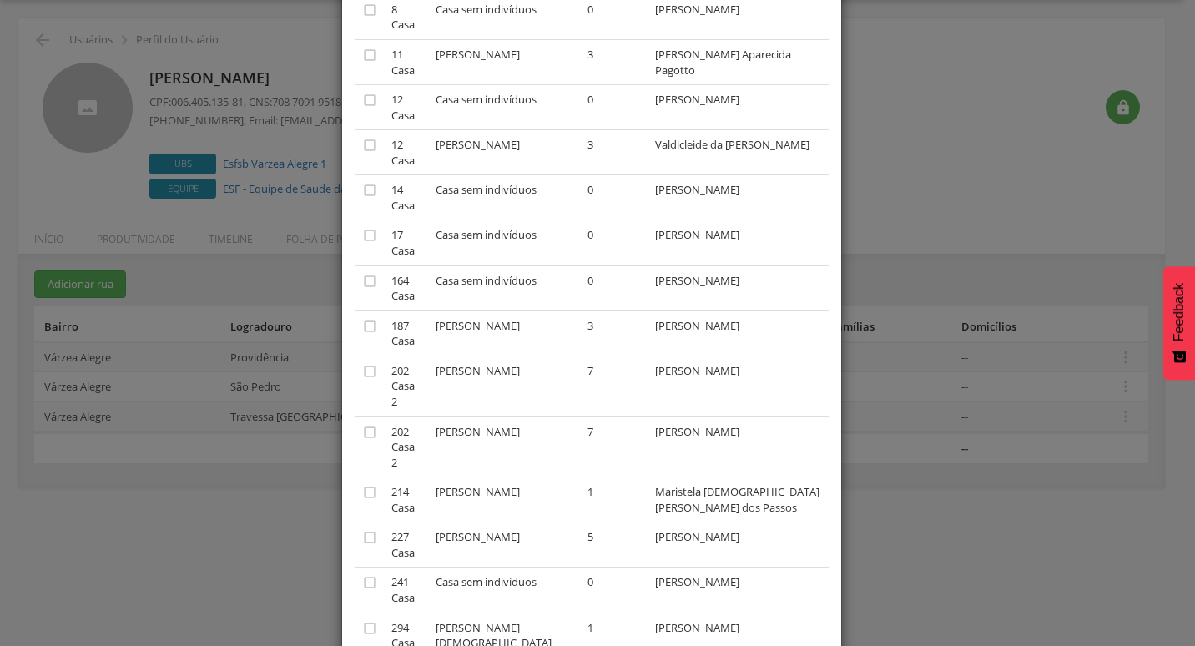
scroll to position [232, 0]
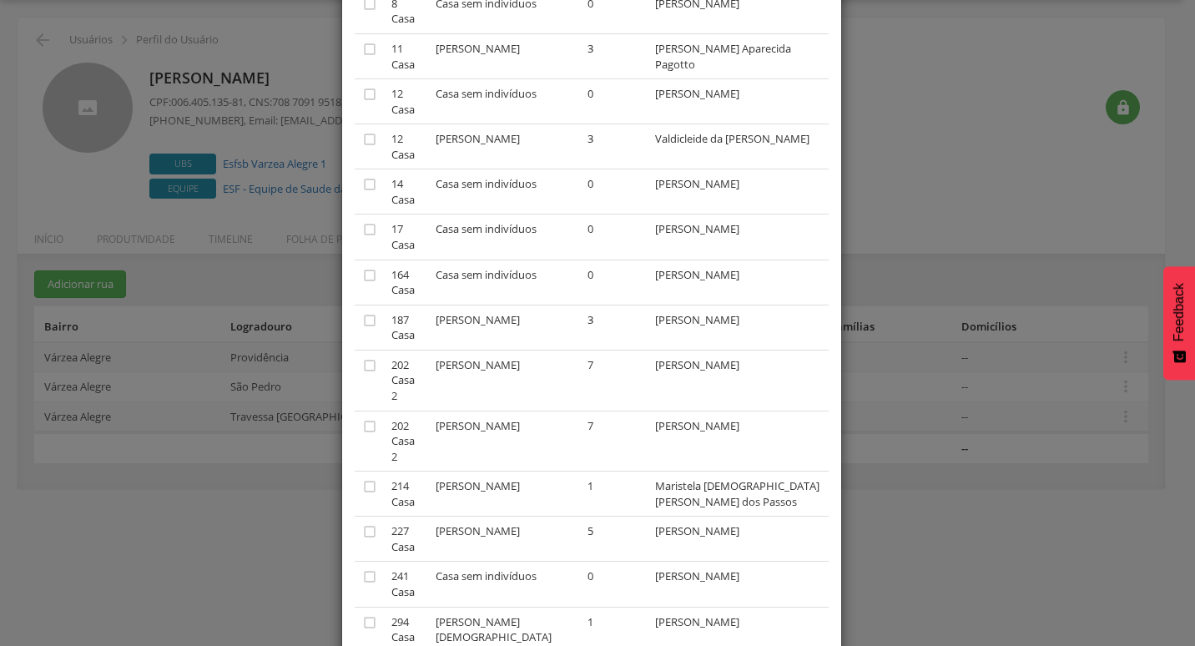
drag, startPoint x: 449, startPoint y: 306, endPoint x: 548, endPoint y: 300, distance: 99.5
click at [548, 350] on td "Pablo dos Santos Chave" at bounding box center [505, 380] width 152 height 61
copy td "ablo dos Santos Ch"
click at [364, 357] on icon "" at bounding box center [369, 365] width 17 height 17
click at [362, 418] on icon "" at bounding box center [369, 426] width 17 height 17
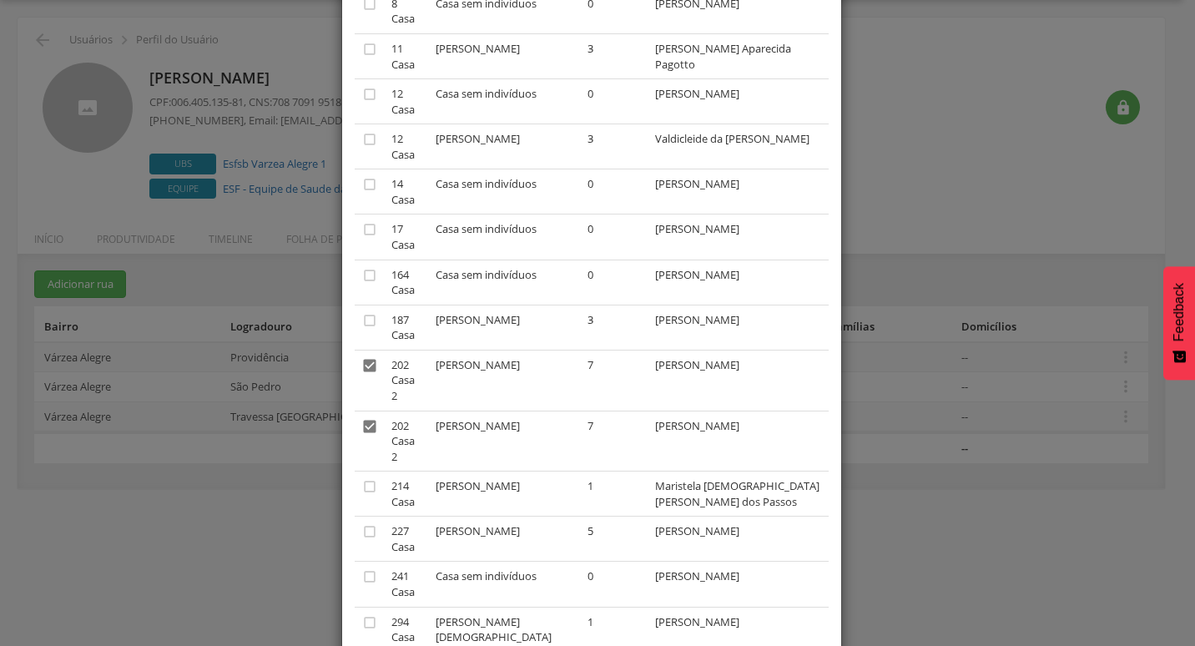
click at [360, 411] on td "" at bounding box center [370, 441] width 30 height 61
click at [361, 418] on icon "" at bounding box center [369, 426] width 17 height 17
click at [361, 357] on icon "" at bounding box center [369, 365] width 17 height 17
click at [361, 357] on icon "" at bounding box center [369, 365] width 17 height 17
click at [578, 350] on td "Pablo dos Santos Chave" at bounding box center [505, 380] width 152 height 61
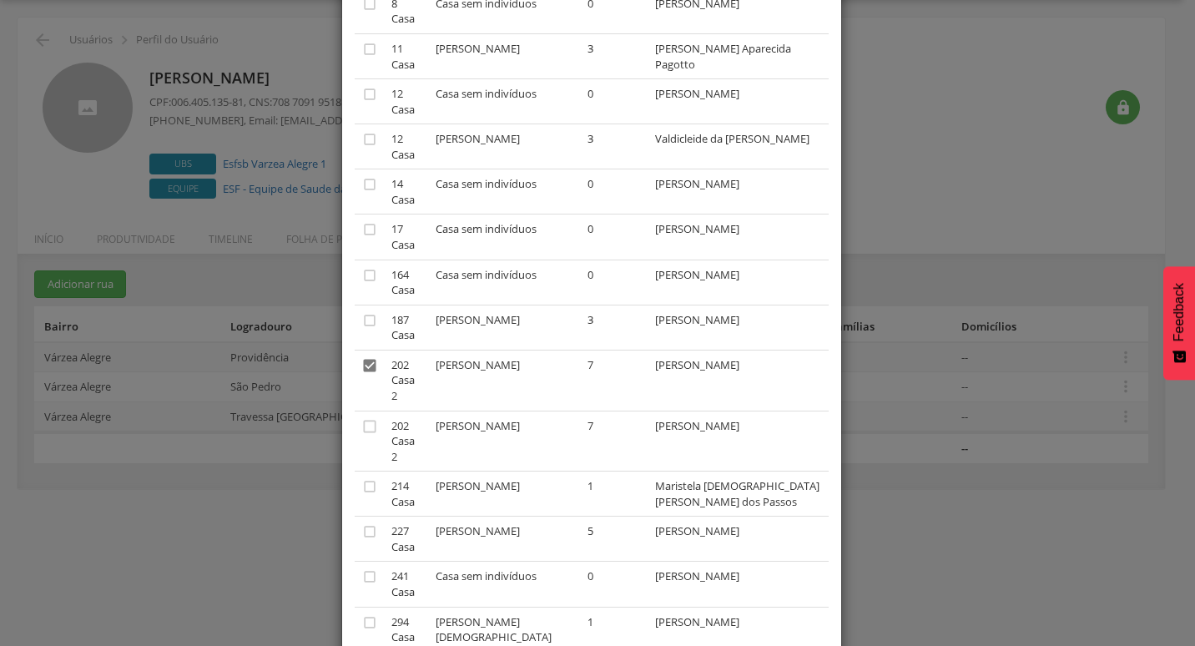
click at [580, 350] on td "Pablo dos Santos Chave" at bounding box center [505, 380] width 152 height 61
drag, startPoint x: 496, startPoint y: 351, endPoint x: 523, endPoint y: 320, distance: 41.4
click at [495, 411] on td "Pablo dos Santos Chave" at bounding box center [505, 441] width 152 height 61
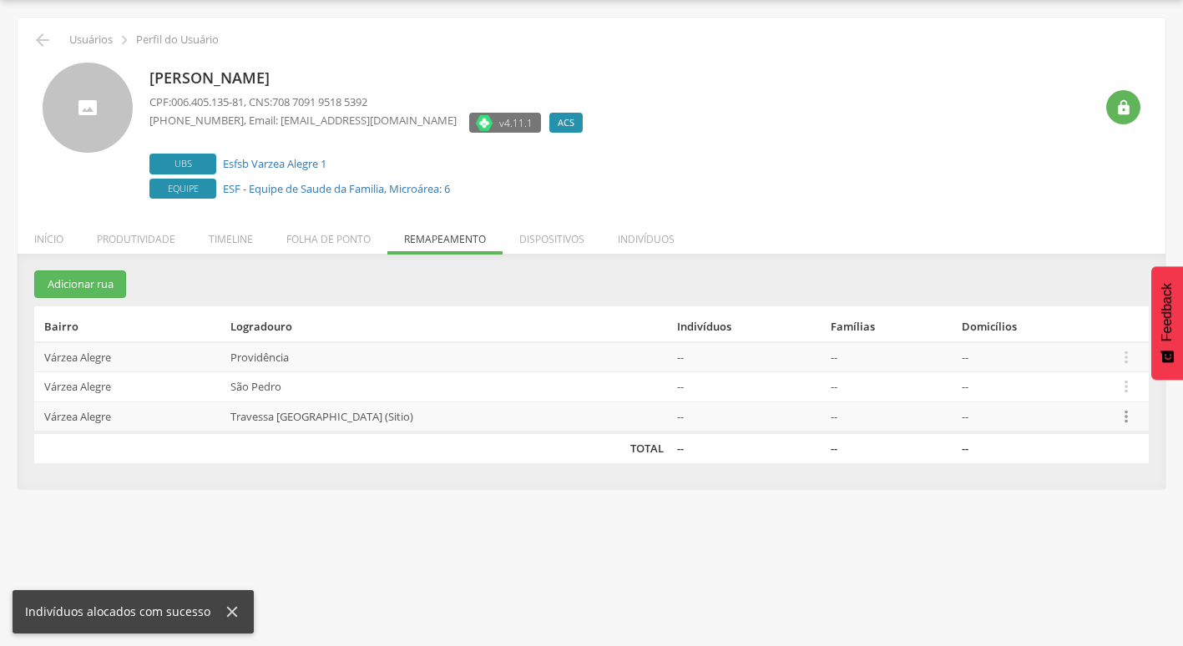
click at [1129, 413] on icon "" at bounding box center [1126, 416] width 18 height 18
click at [1066, 352] on link "Desalocar famílias" at bounding box center [1068, 351] width 132 height 21
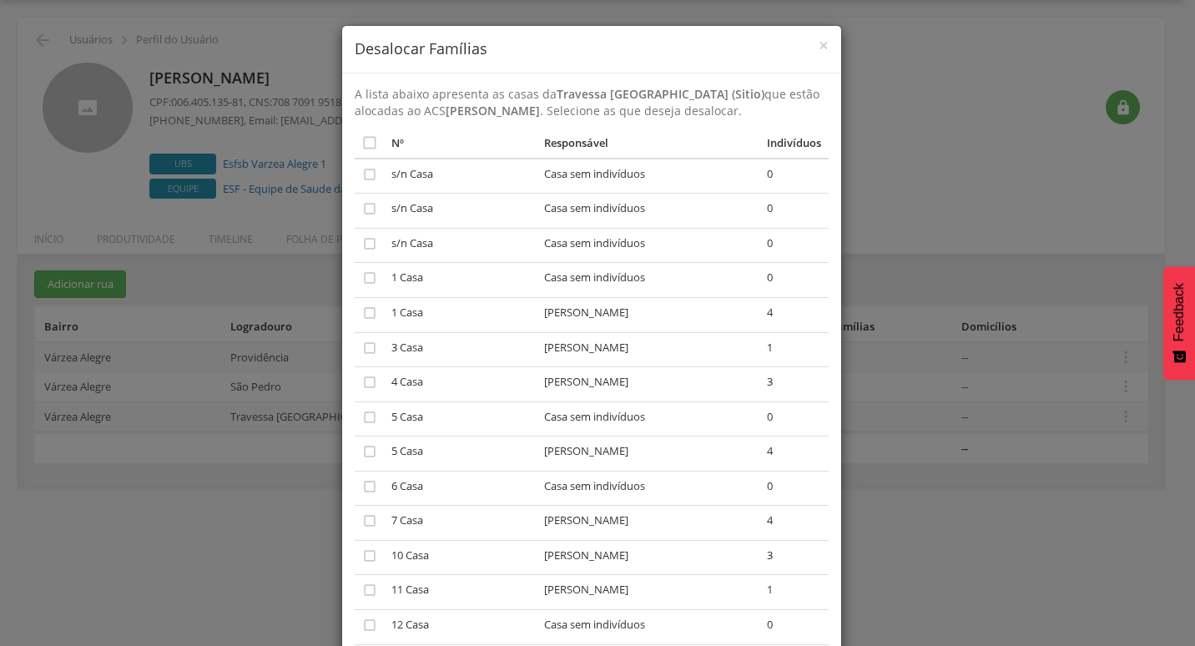
scroll to position [2209, 0]
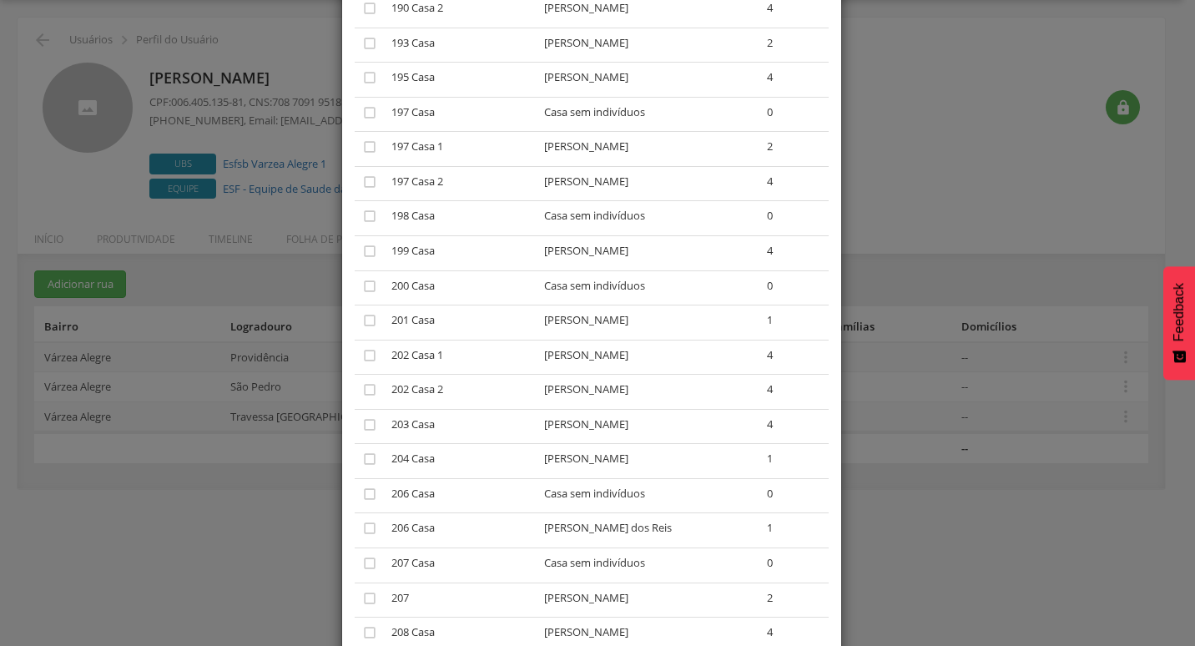
click at [621, 375] on td "Pablo dos Santos Chave" at bounding box center [649, 392] width 223 height 35
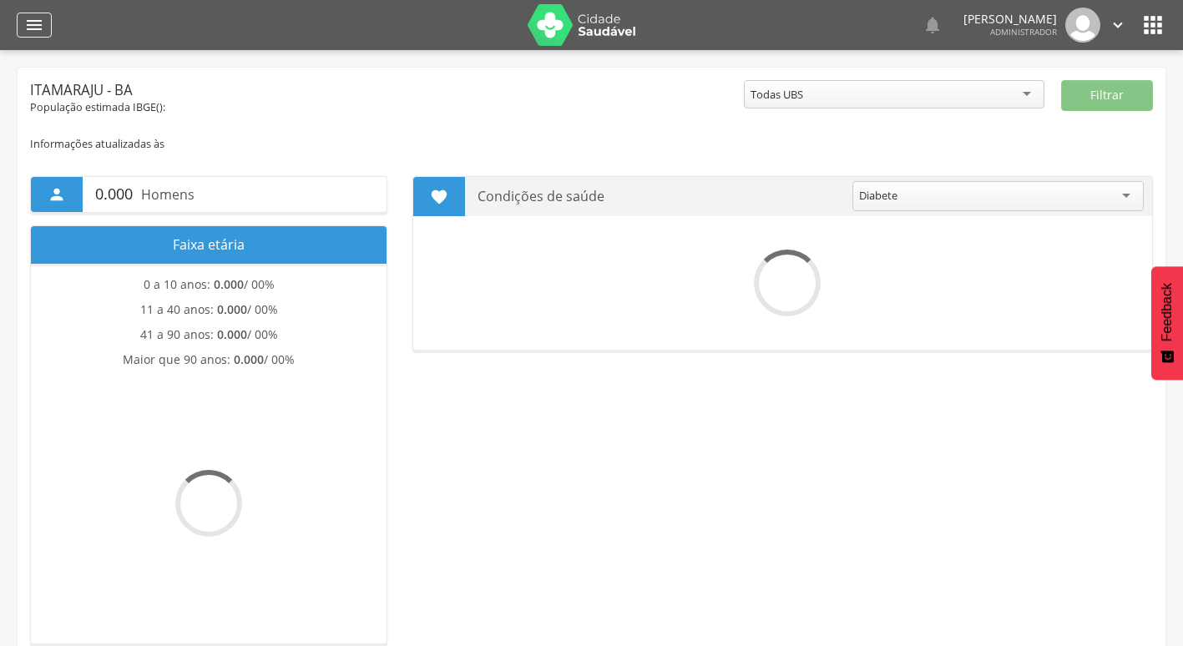
click at [50, 24] on div "" at bounding box center [34, 25] width 35 height 25
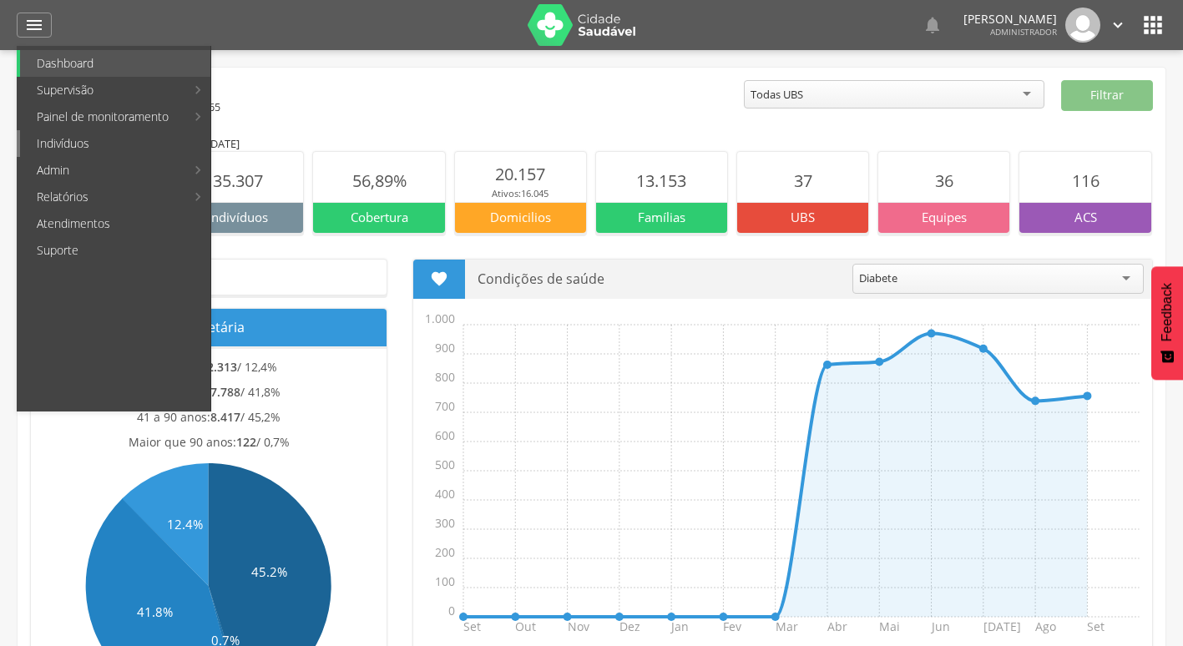
click at [121, 135] on link "Indivíduos" at bounding box center [115, 143] width 190 height 27
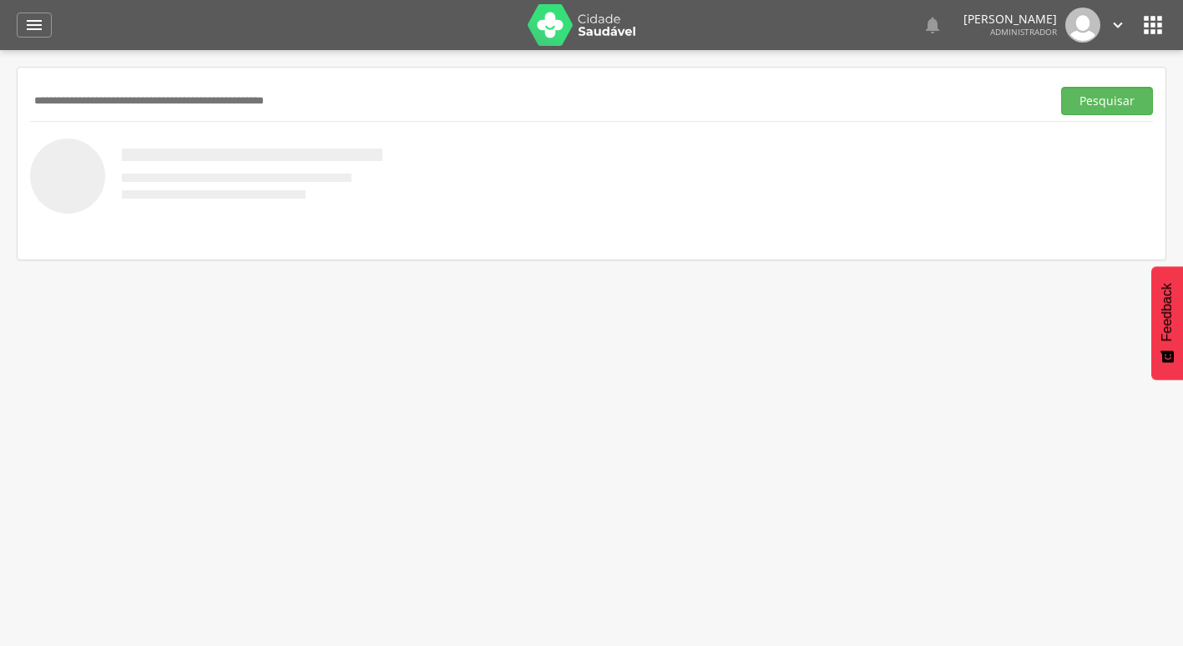
click at [211, 107] on input "text" at bounding box center [537, 101] width 1014 height 28
paste input "**********"
click at [1061, 87] on button "Pesquisar" at bounding box center [1107, 101] width 92 height 28
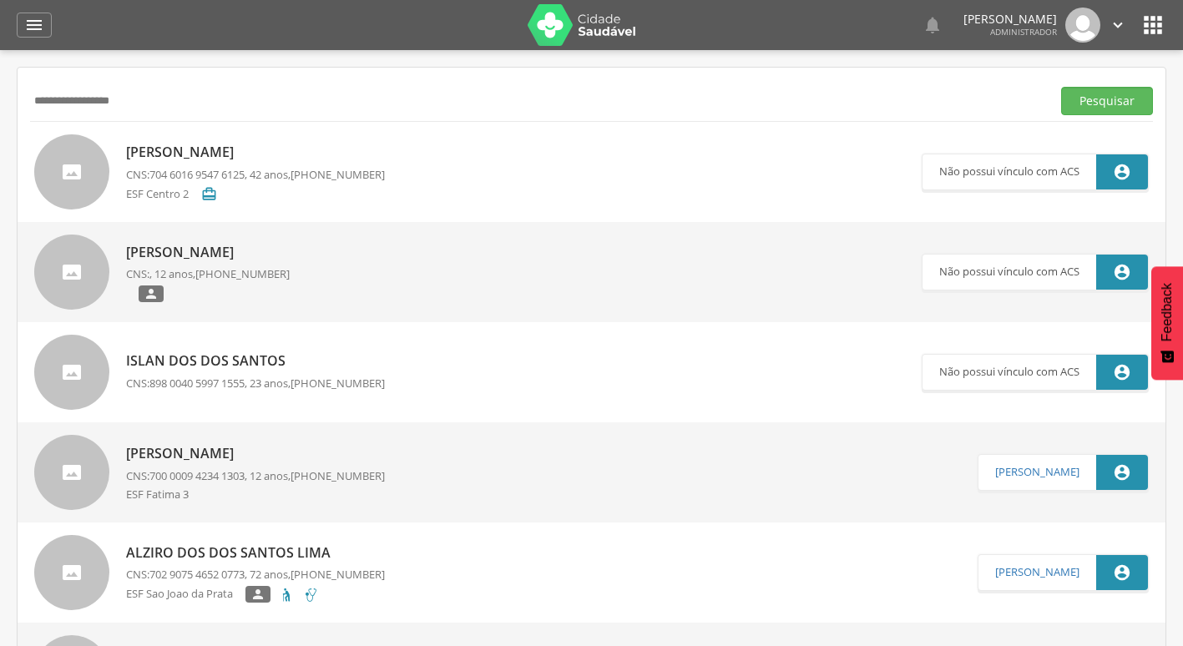
click at [35, 102] on input "**********" at bounding box center [537, 101] width 1014 height 28
click at [193, 88] on input "**********" at bounding box center [537, 101] width 1014 height 28
type input "**********"
click at [1061, 87] on button "Pesquisar" at bounding box center [1107, 101] width 92 height 28
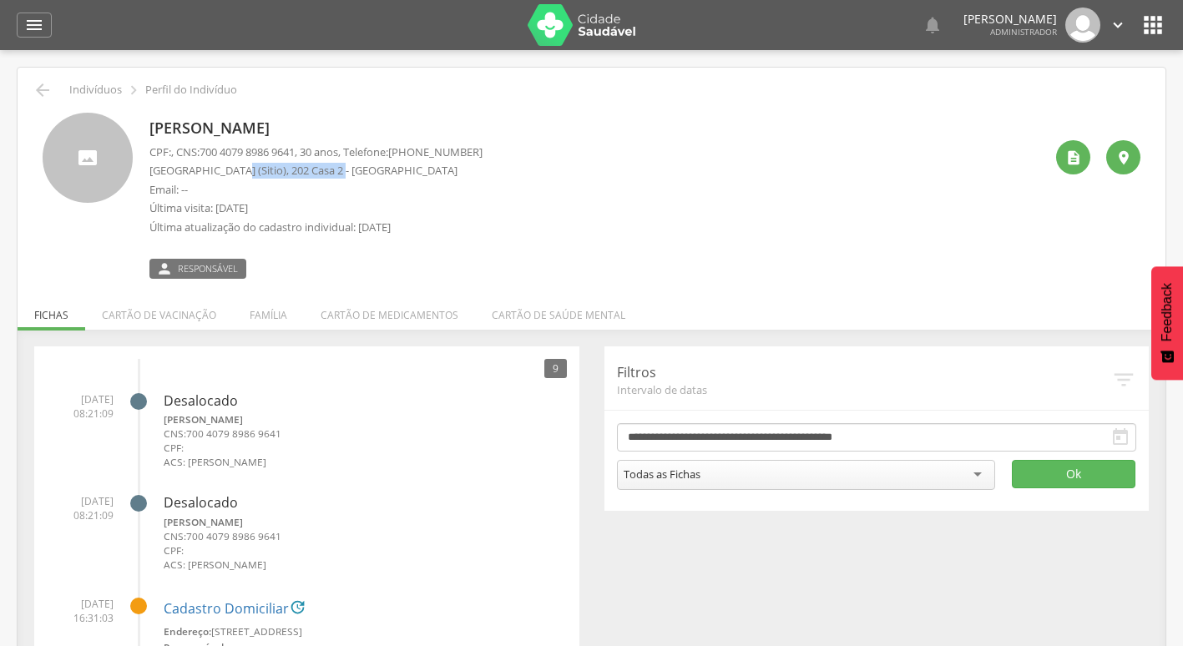
drag, startPoint x: 239, startPoint y: 169, endPoint x: 337, endPoint y: 169, distance: 98.5
click at [337, 169] on p "Travessa São Pedro (Sitio), 202 Casa 2 - Várzea Alegre" at bounding box center [315, 171] width 333 height 16
drag, startPoint x: 337, startPoint y: 169, endPoint x: 388, endPoint y: 174, distance: 51.3
click at [388, 174] on p "Travessa São Pedro (Sitio), 202 Casa 2 - Várzea Alegre" at bounding box center [315, 171] width 333 height 16
click at [40, 92] on icon "" at bounding box center [43, 90] width 20 height 20
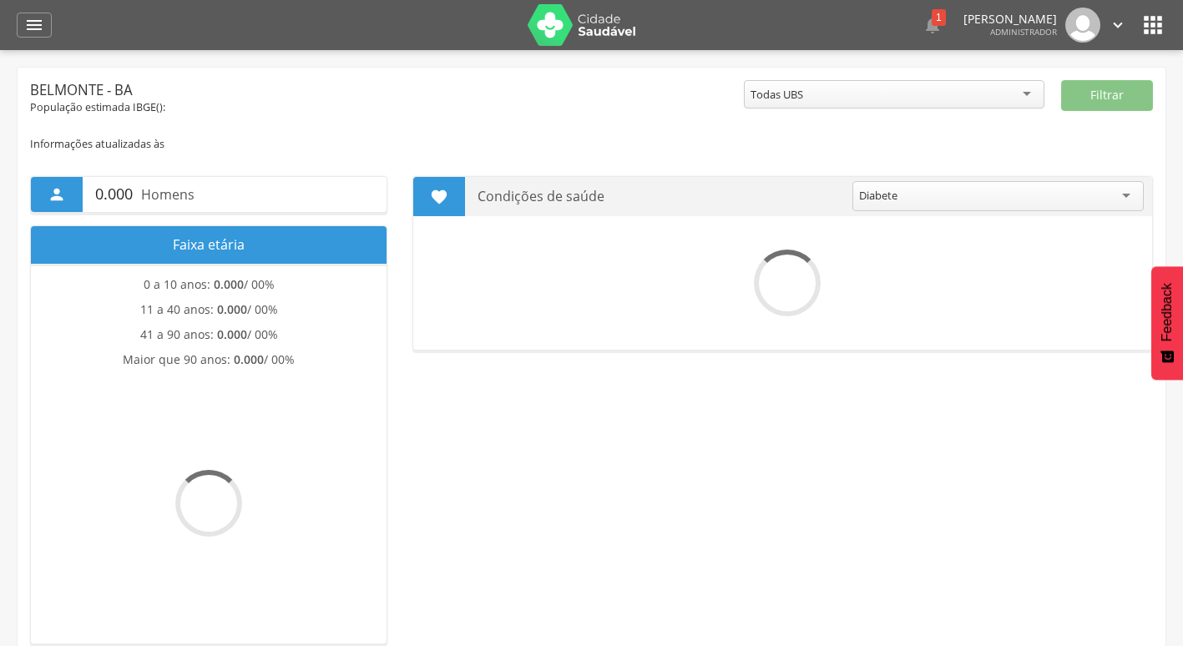
click at [1159, 15] on icon "" at bounding box center [1152, 25] width 27 height 27
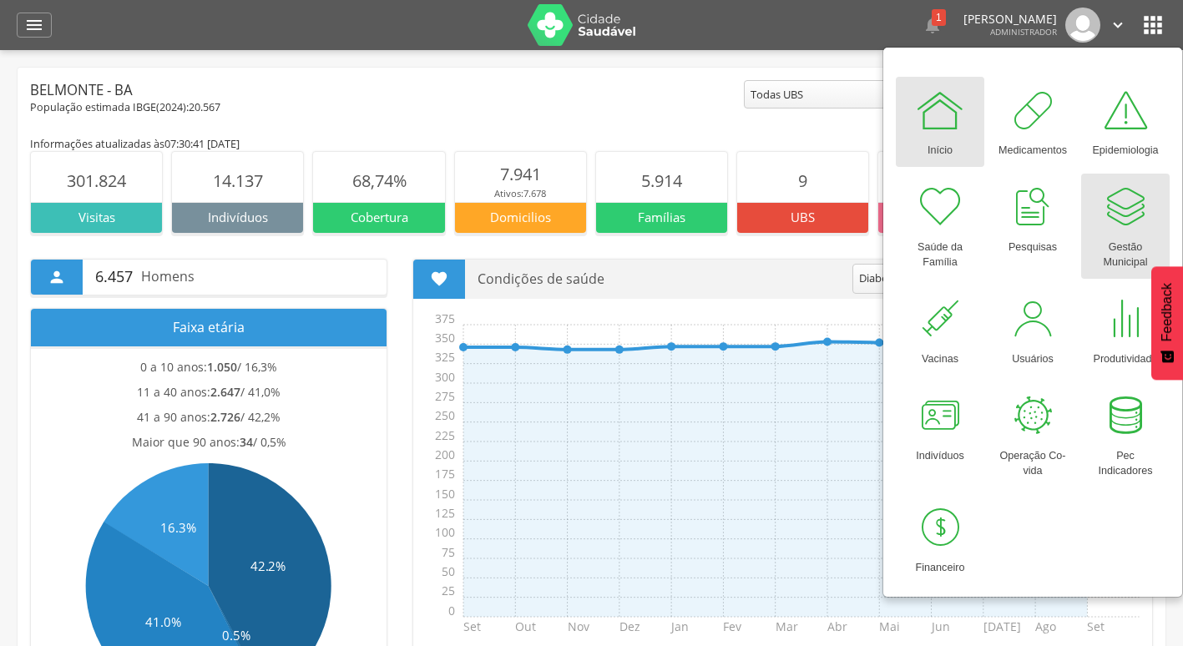
click at [1126, 216] on div at bounding box center [1125, 207] width 50 height 50
